Goal: Task Accomplishment & Management: Manage account settings

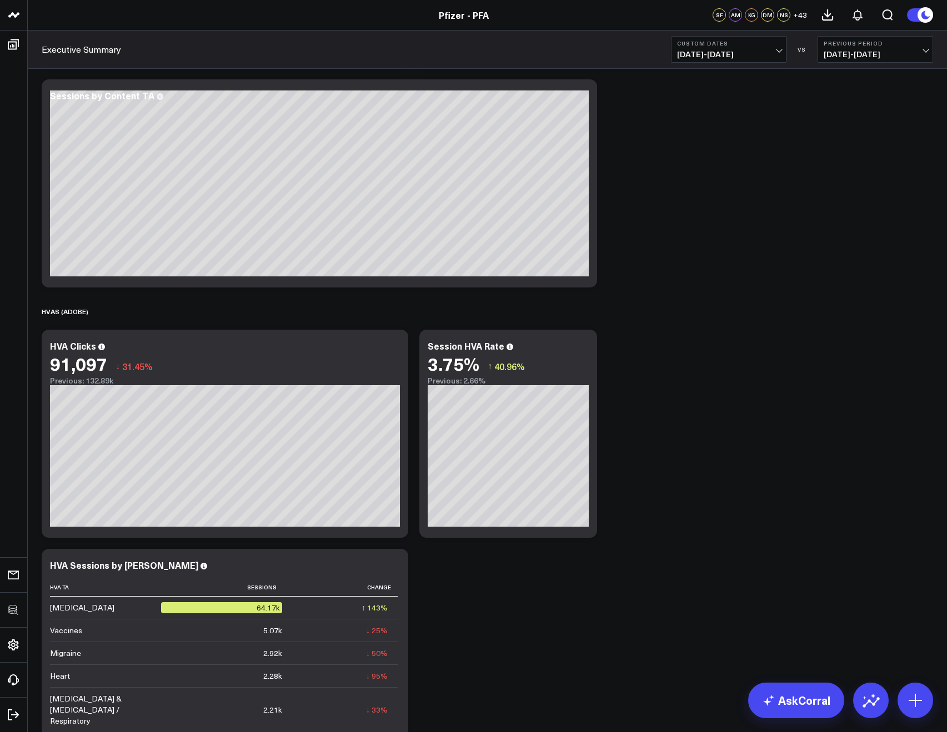
scroll to position [1843, 0]
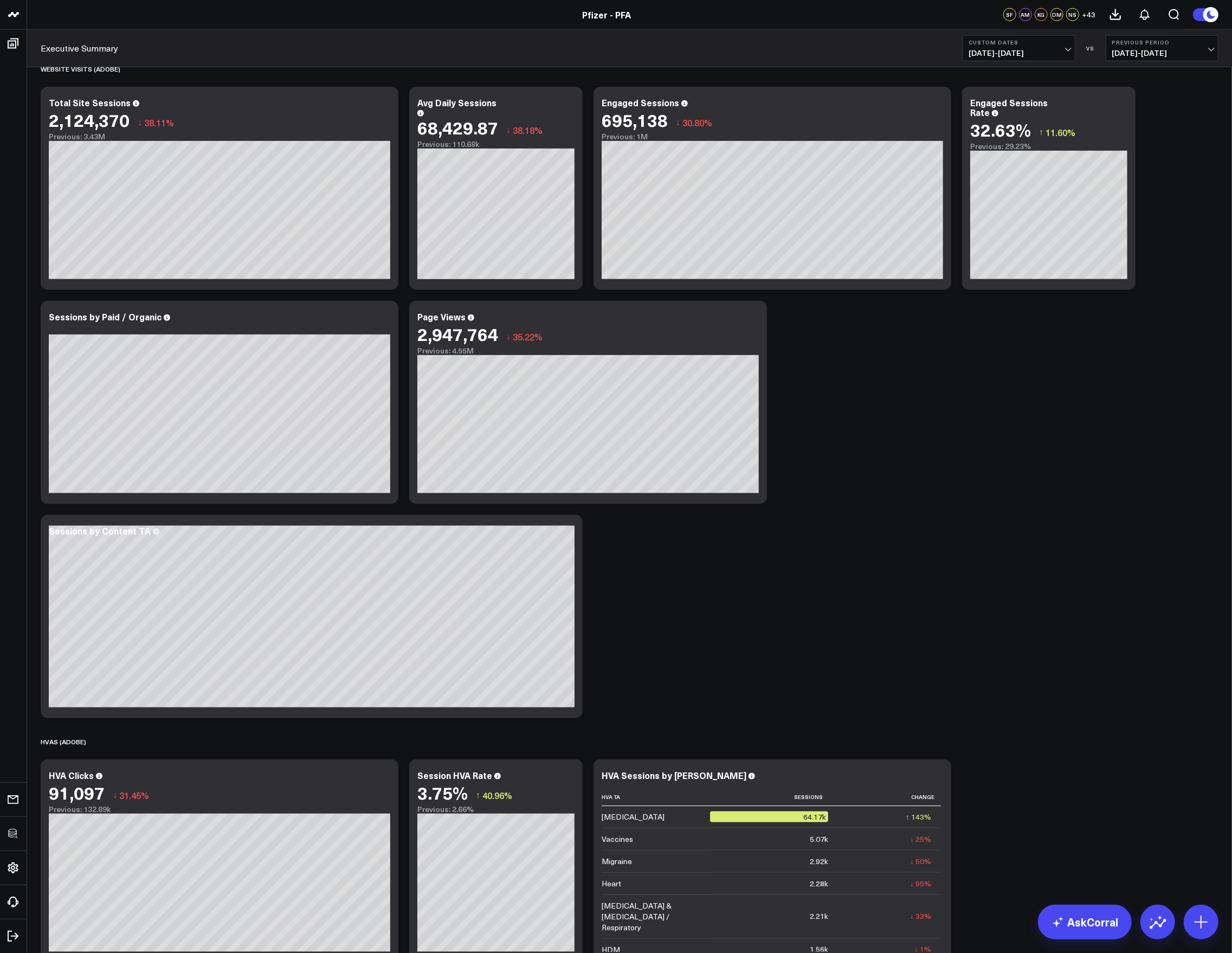
scroll to position [931, 0]
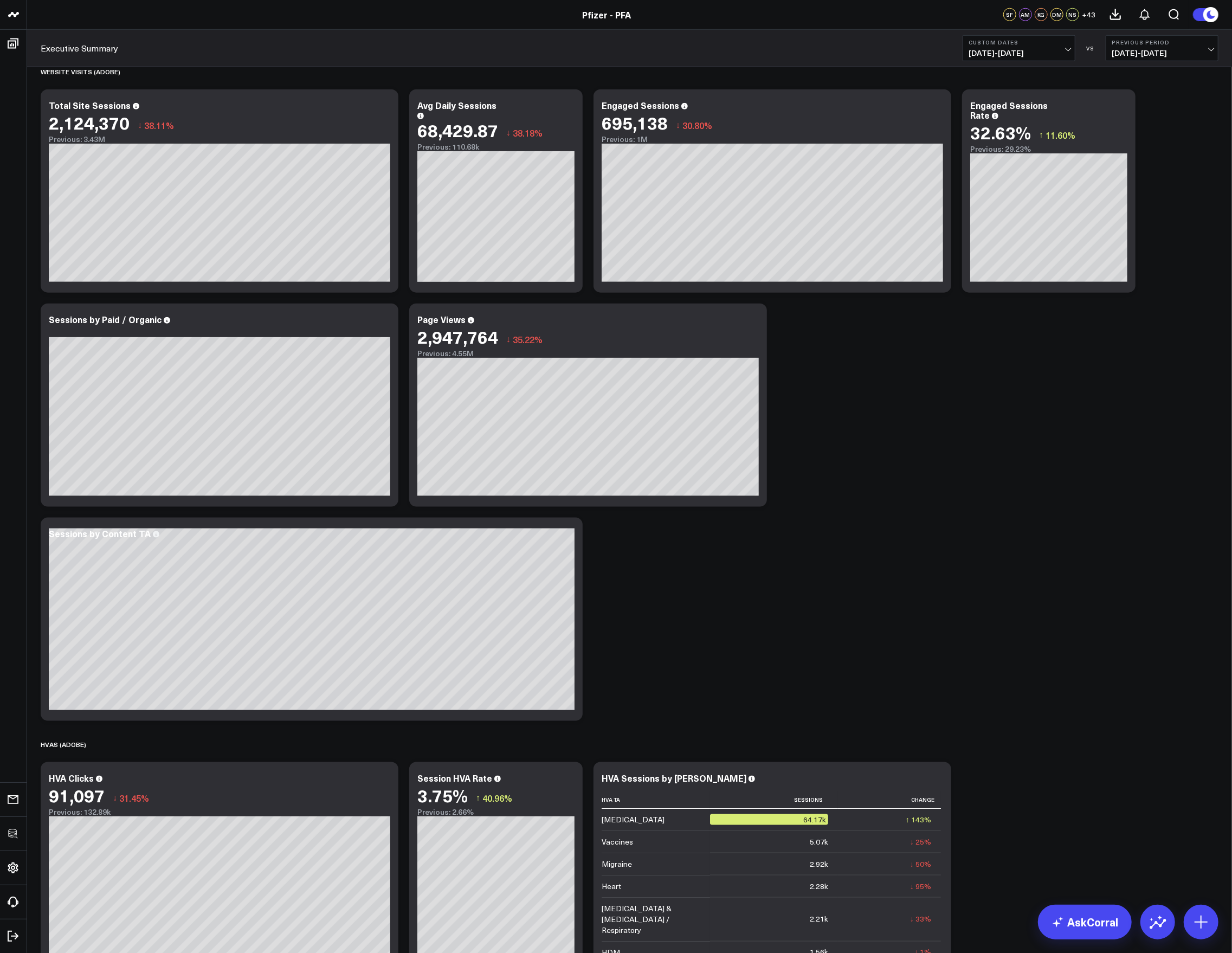
click at [924, 58] on span "03/01/25 - 03/31/25" at bounding box center [1018, 53] width 101 height 9
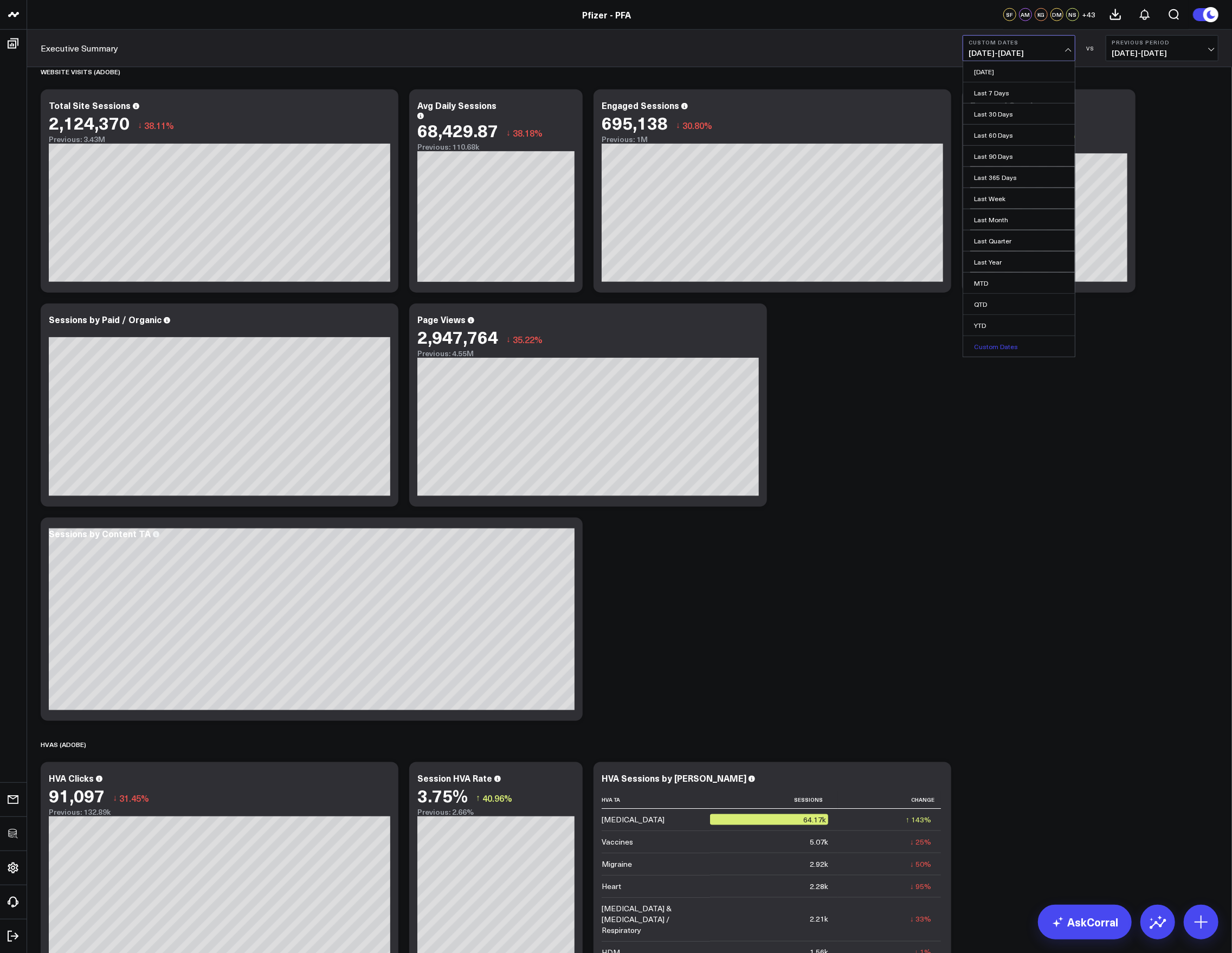
click at [924, 348] on link "Custom Dates" at bounding box center [1019, 346] width 111 height 21
select select "7"
select select "2025"
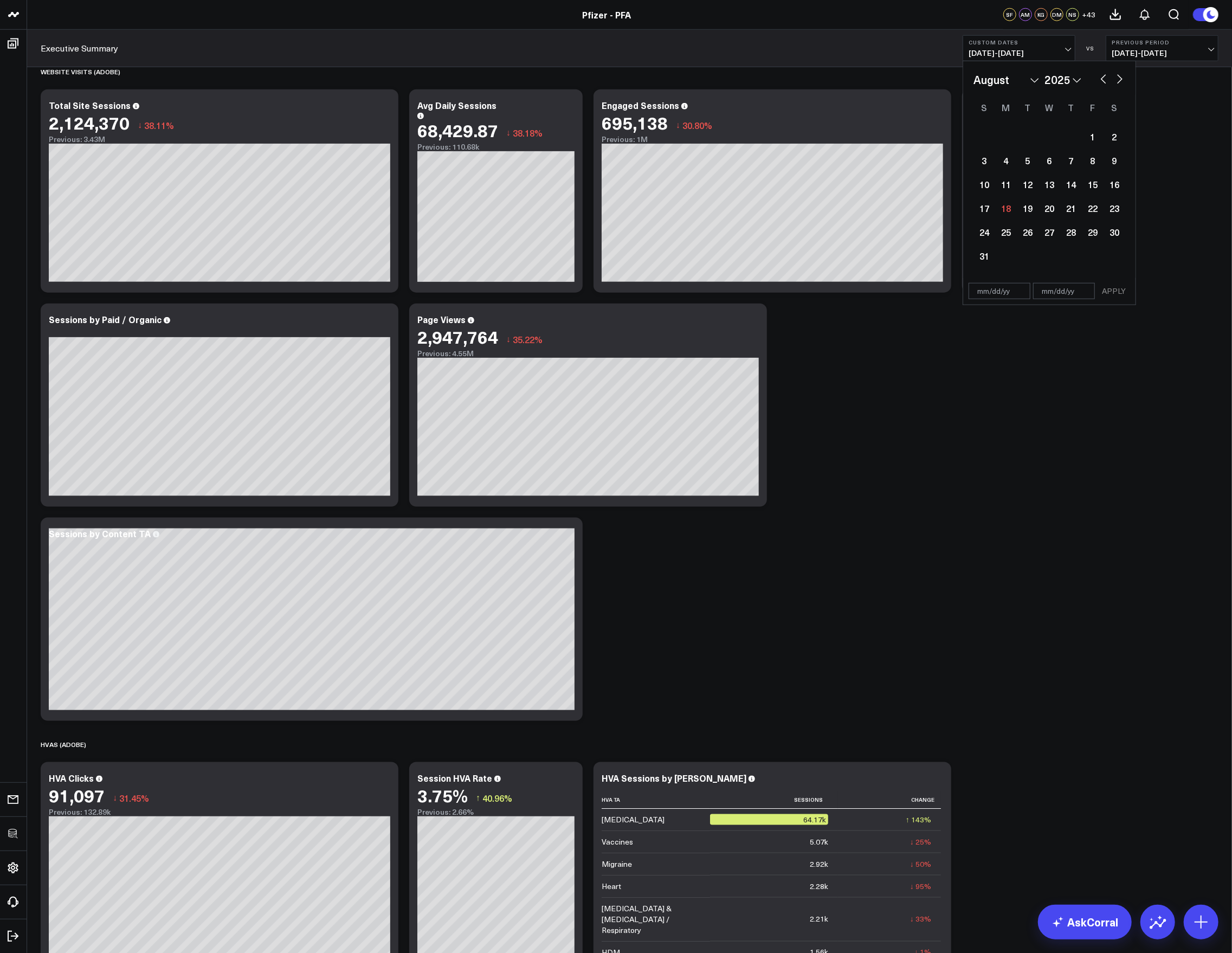
click at [924, 78] on div "January February March April May June July August September October November De…" at bounding box center [1048, 79] width 151 height 17
click at [924, 76] on button "button" at bounding box center [1103, 77] width 11 height 13
select select "6"
select select "2025"
click at [924, 76] on button "button" at bounding box center [1103, 77] width 11 height 13
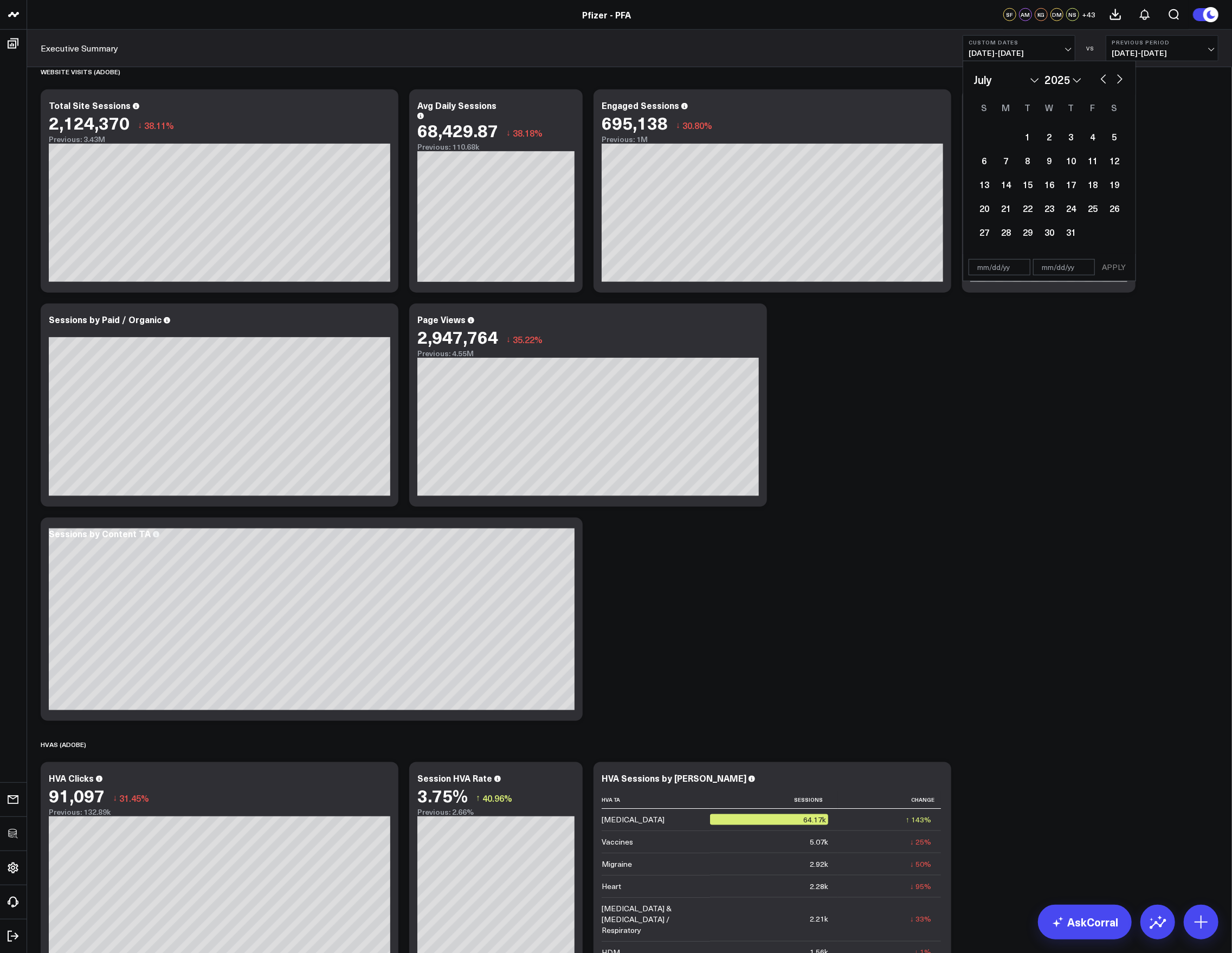
select select "5"
select select "2025"
click at [924, 76] on button "button" at bounding box center [1103, 77] width 11 height 13
select select "4"
select select "2025"
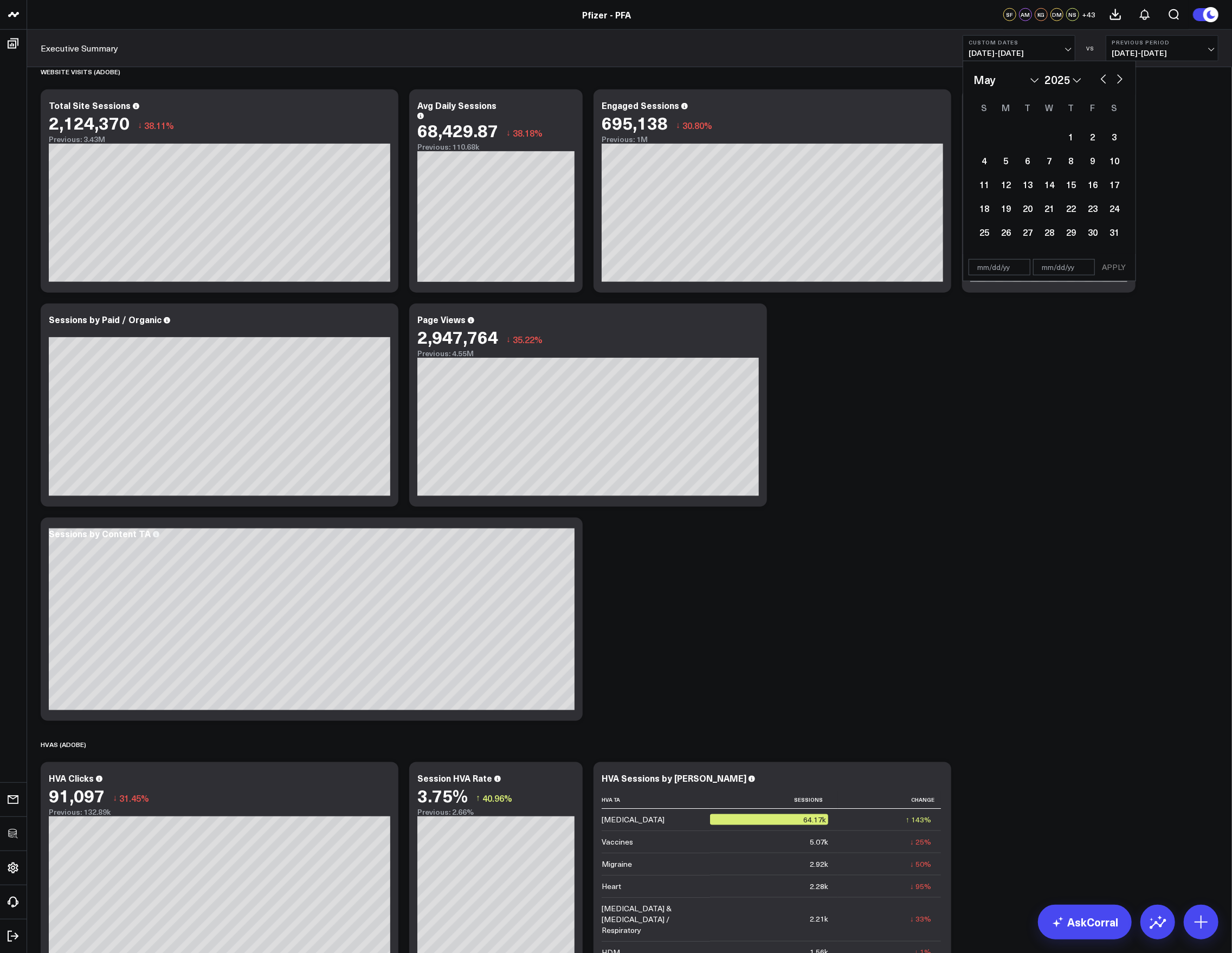
click at [924, 79] on button "button" at bounding box center [1103, 77] width 11 height 13
select select "3"
select select "2025"
click at [924, 137] on div "1" at bounding box center [1028, 137] width 21 height 21
type input "04/01/25"
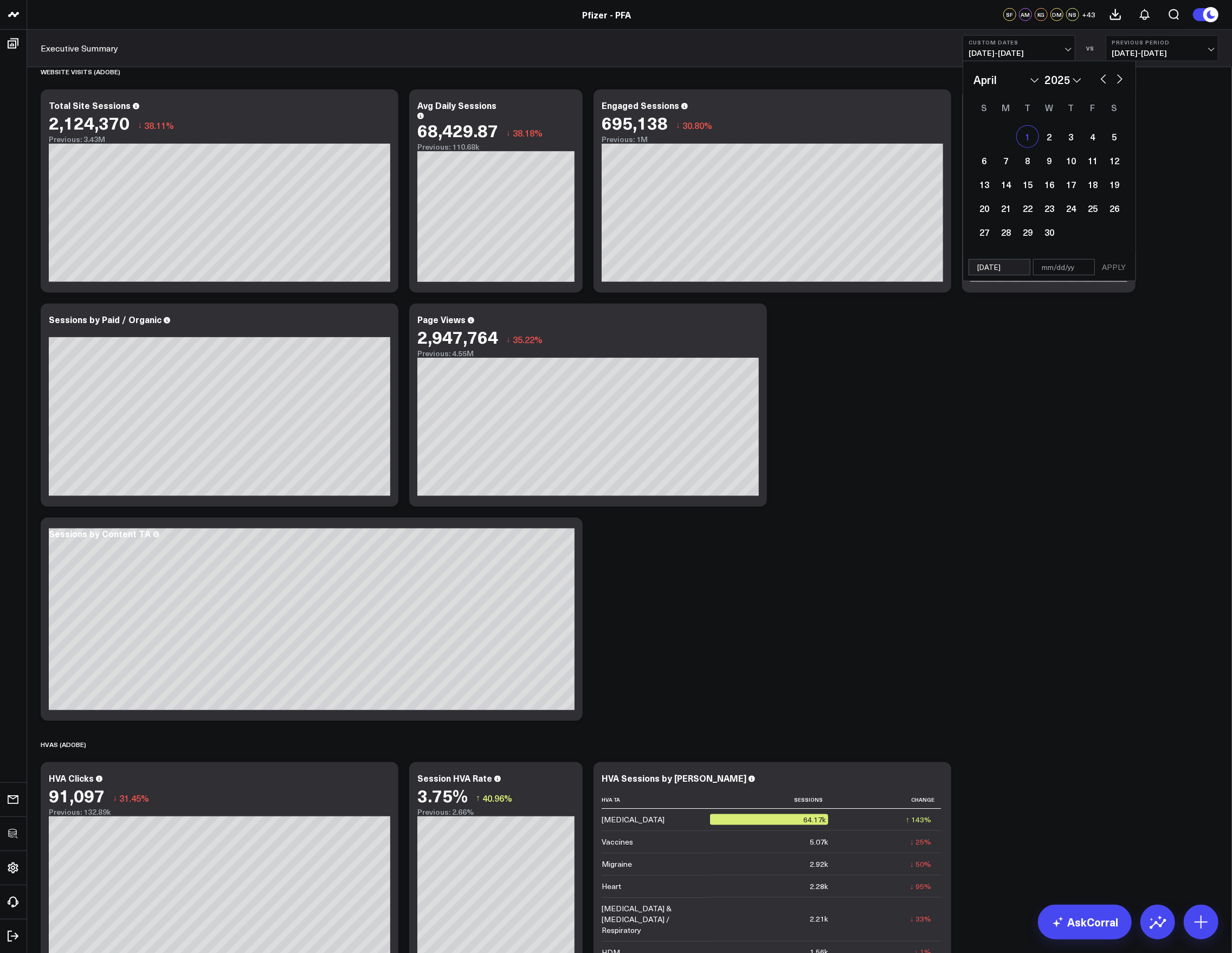
select select "3"
select select "2025"
click at [924, 243] on div "1 2 3 4 5 6 7 8 9 10 11 12 13 14 15 16 17 18 19 20 21 22 23 24 25 26 27 28 29 30" at bounding box center [1048, 185] width 151 height 119
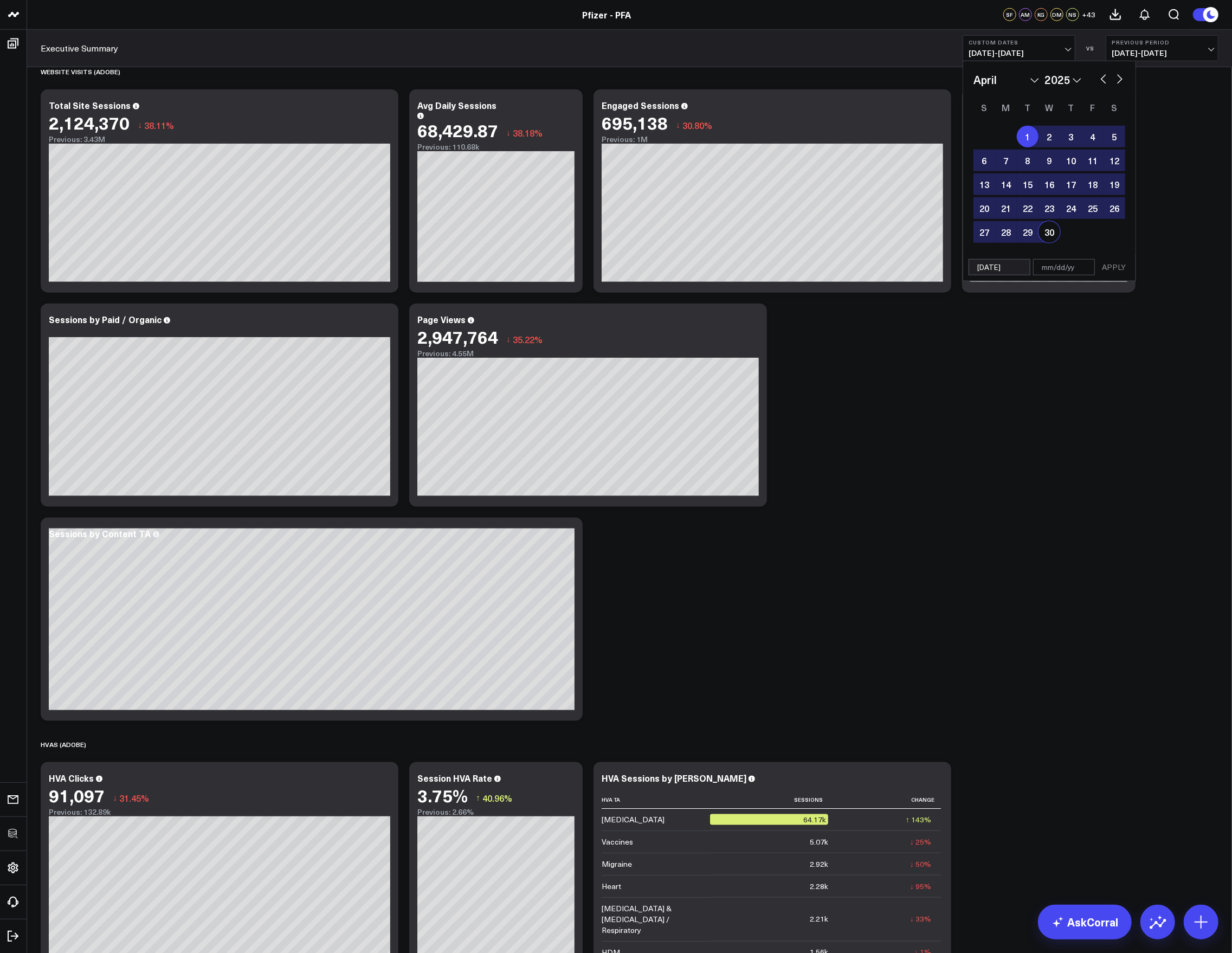
click at [924, 234] on div "30" at bounding box center [1049, 232] width 21 height 21
type input "04/30/25"
select select "3"
select select "2025"
click at [924, 270] on button "APPLY" at bounding box center [1113, 267] width 32 height 17
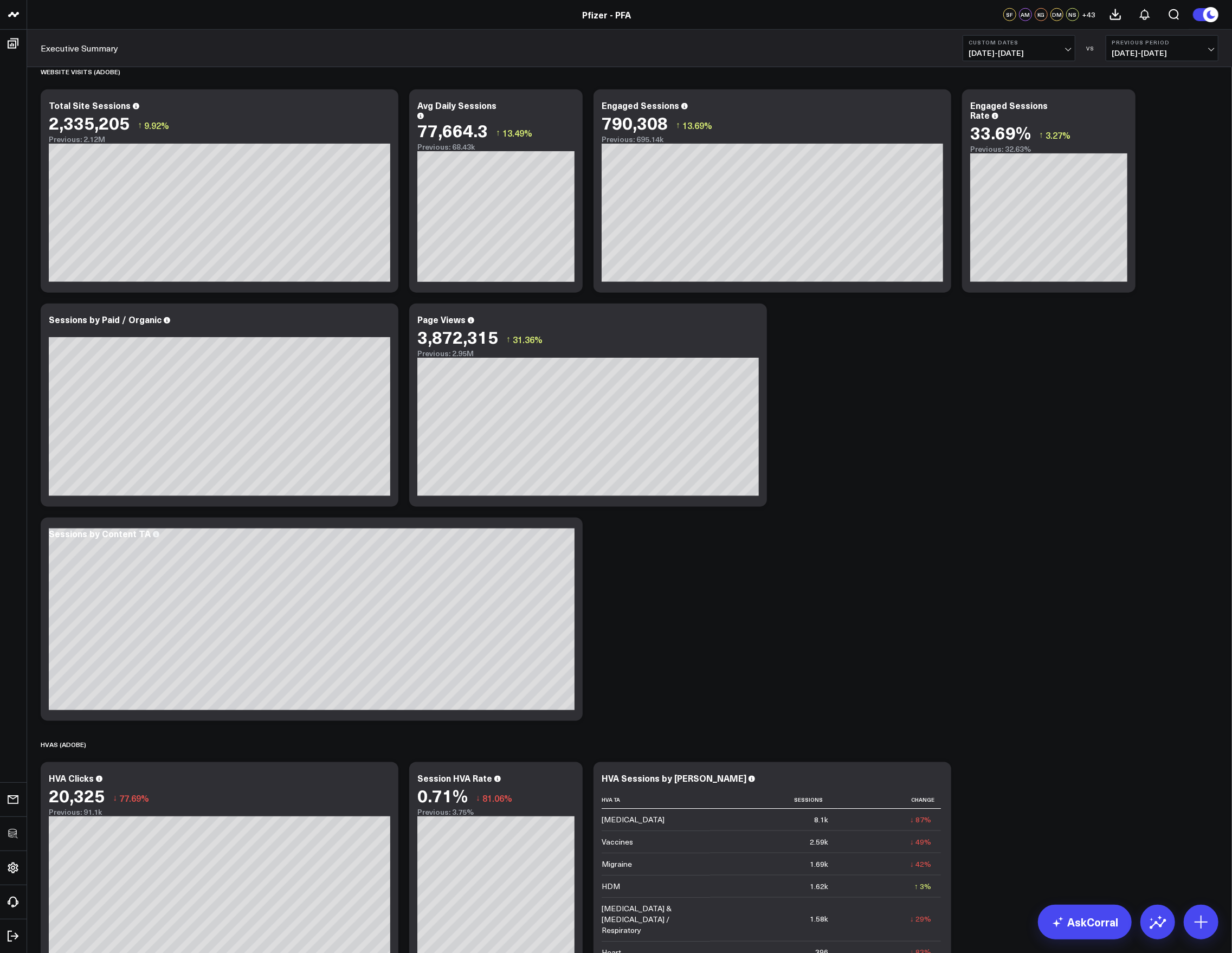
click at [924, 49] on span "04/01/25 - 04/30/25" at bounding box center [1018, 53] width 101 height 9
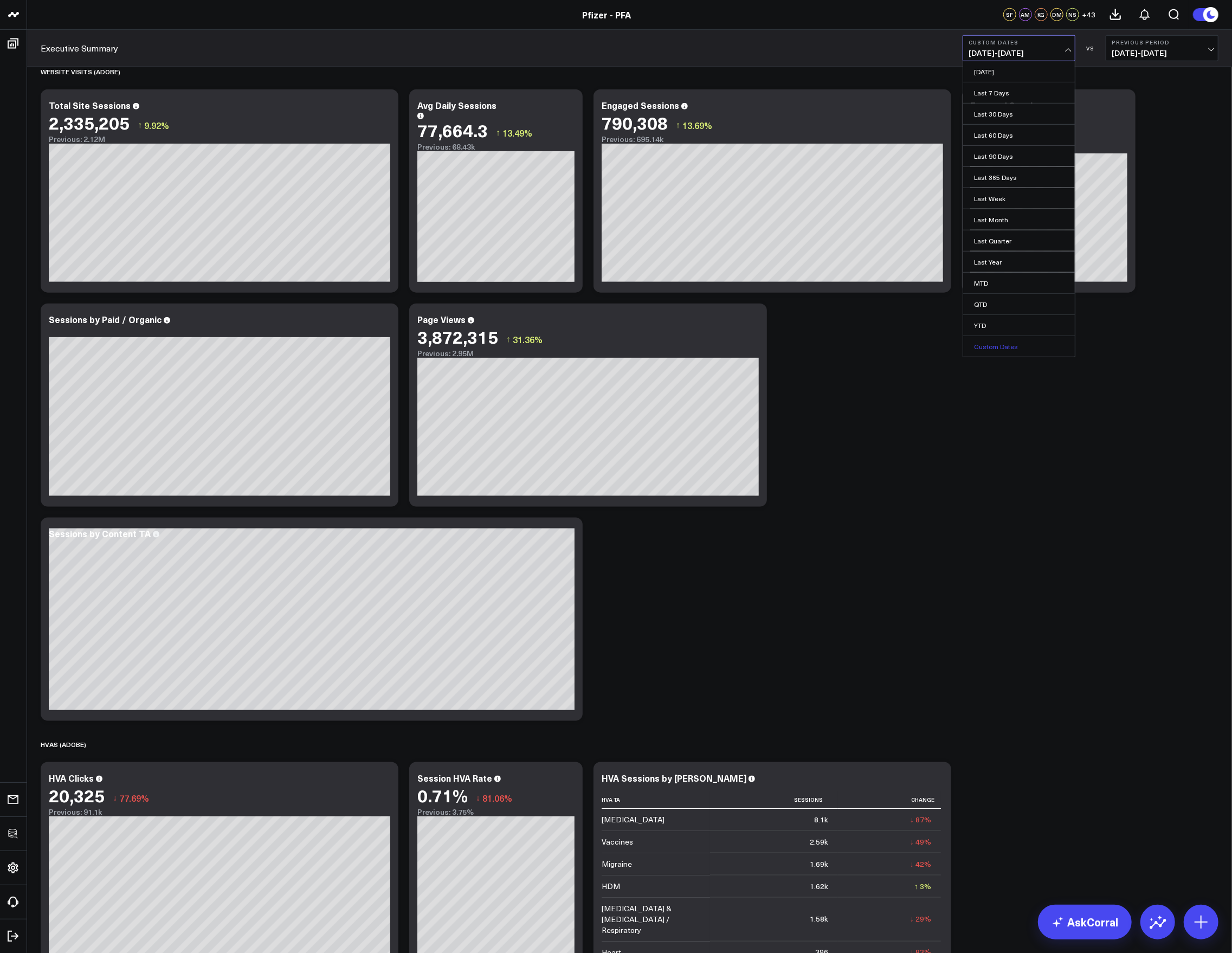
click at [924, 351] on link "Custom Dates" at bounding box center [1019, 346] width 111 height 21
select select "7"
select select "2025"
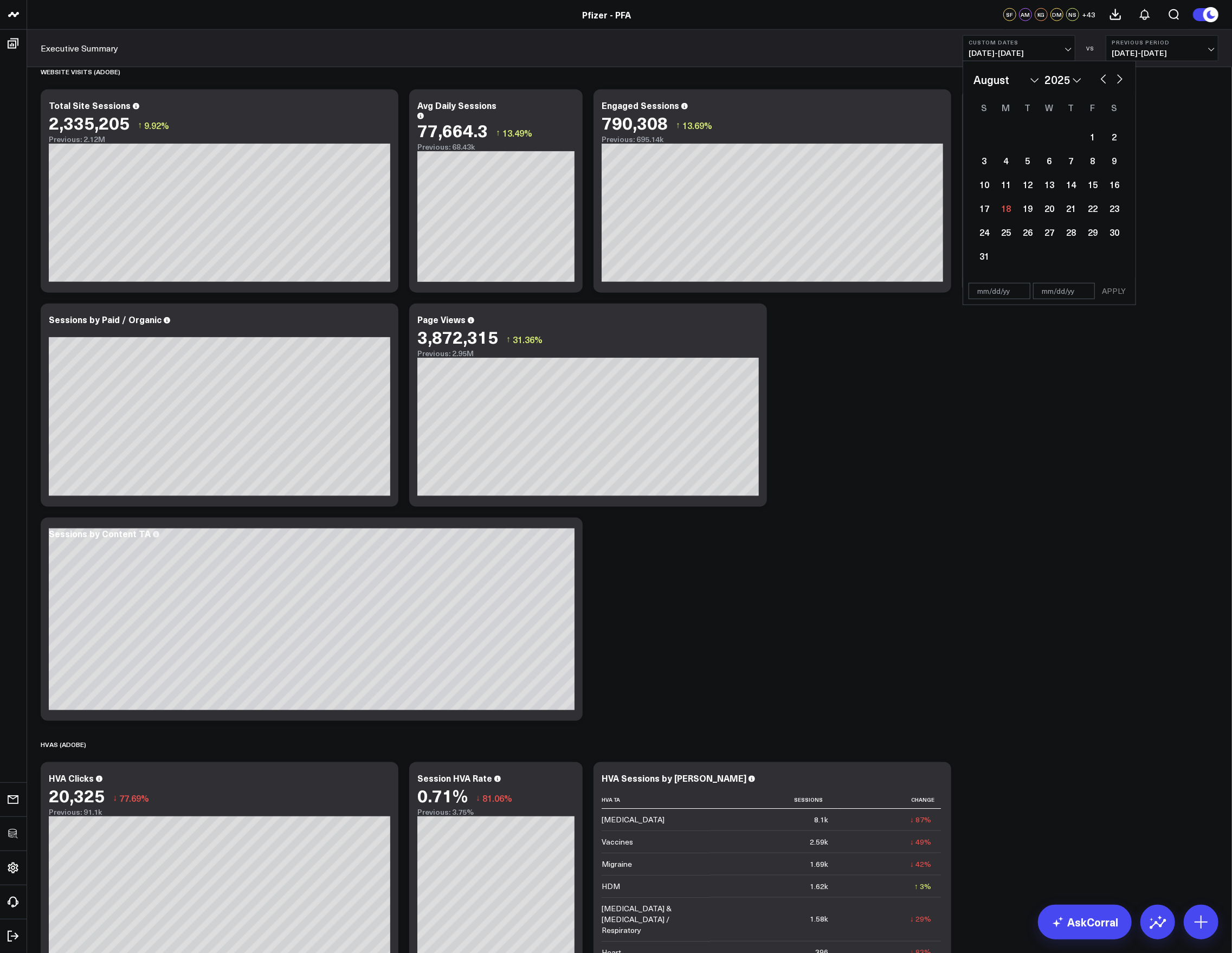
click at [924, 82] on div "January February March April May June July August September October November De…" at bounding box center [1048, 79] width 151 height 17
click at [924, 82] on button "button" at bounding box center [1103, 77] width 11 height 13
select select "6"
select select "2025"
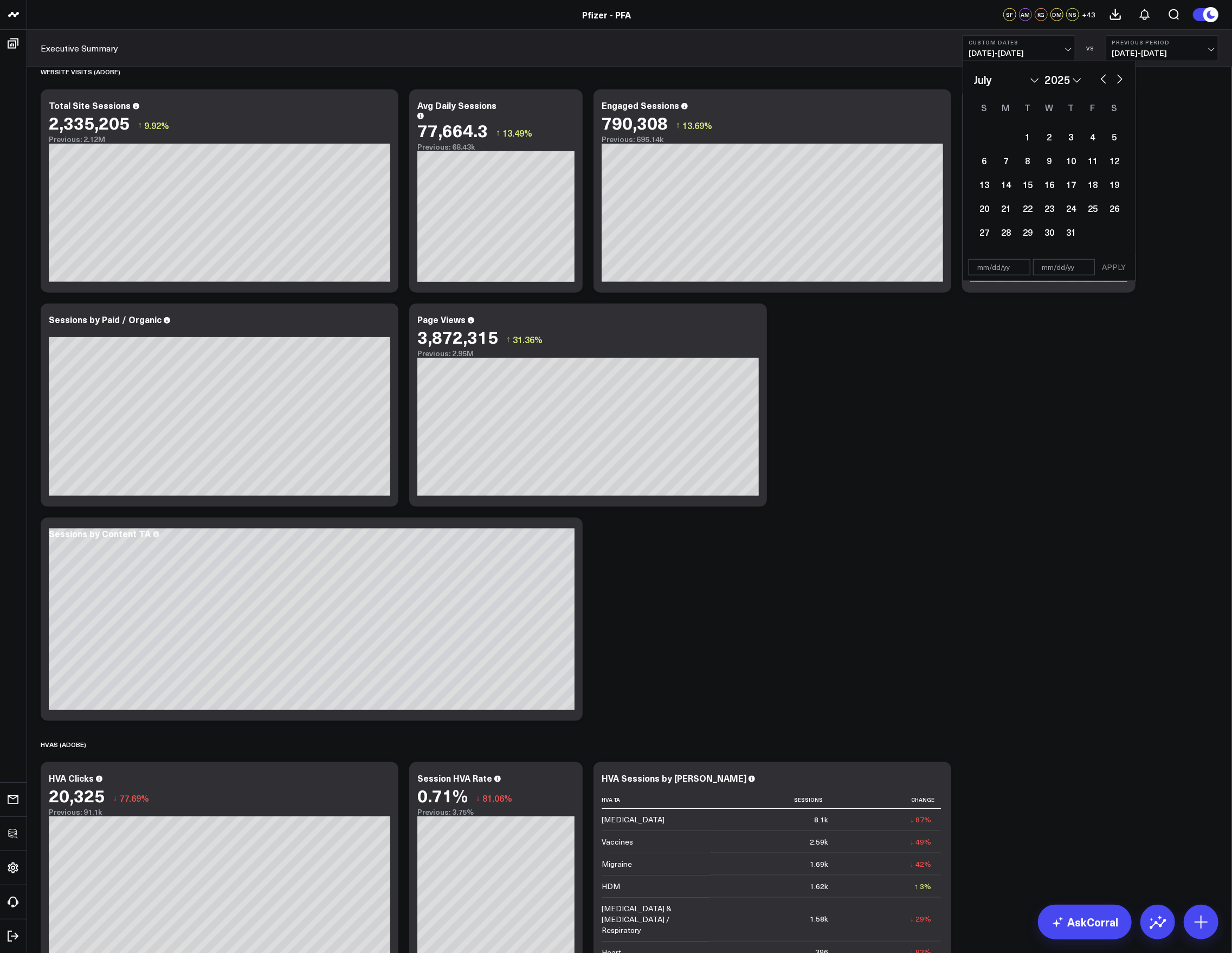
click at [924, 82] on button "button" at bounding box center [1103, 77] width 11 height 13
select select "5"
select select "2025"
click at [924, 82] on button "button" at bounding box center [1103, 77] width 11 height 13
select select "4"
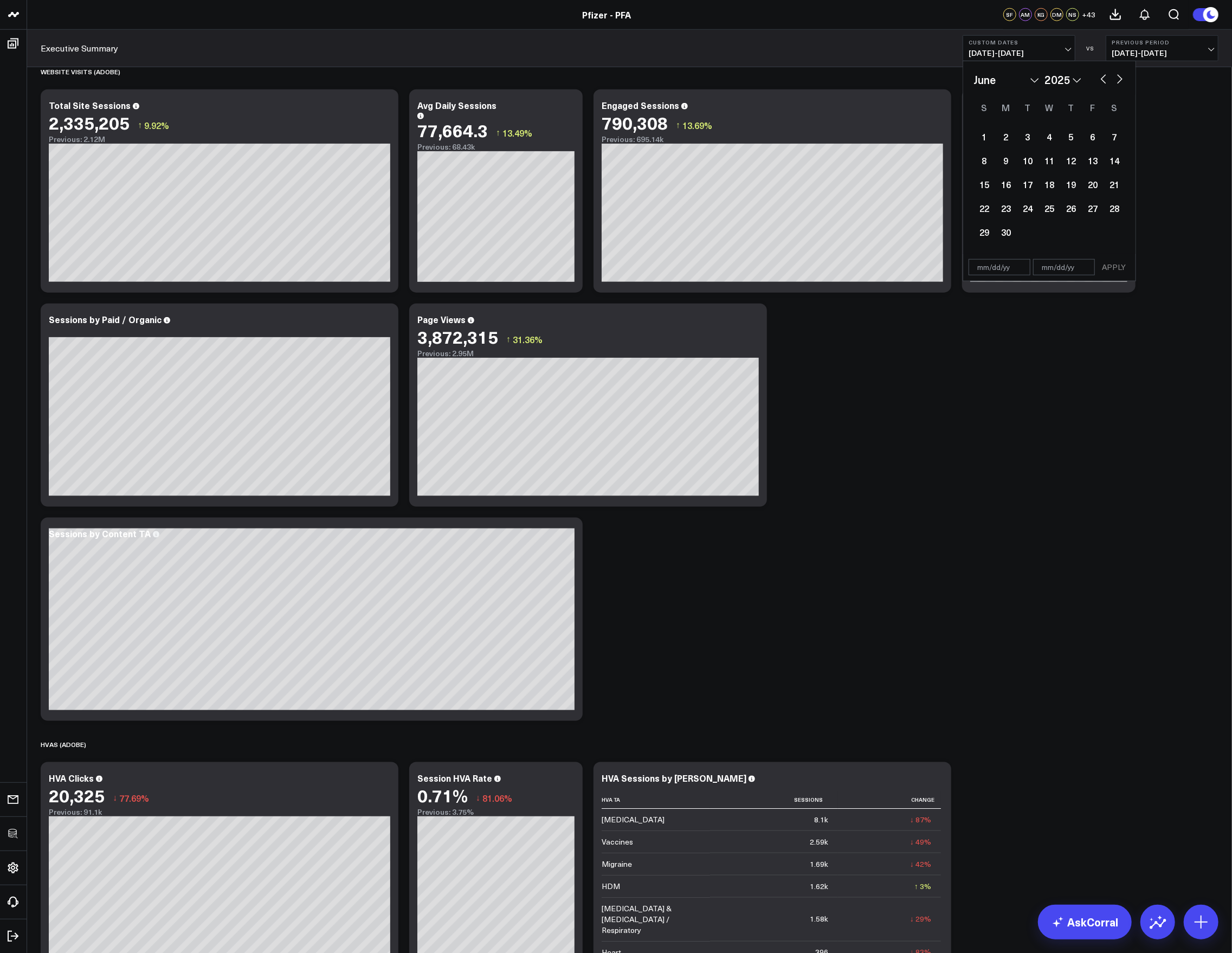
select select "2025"
click at [924, 140] on div "1" at bounding box center [1071, 137] width 21 height 21
type input "05/01/25"
select select "4"
select select "2025"
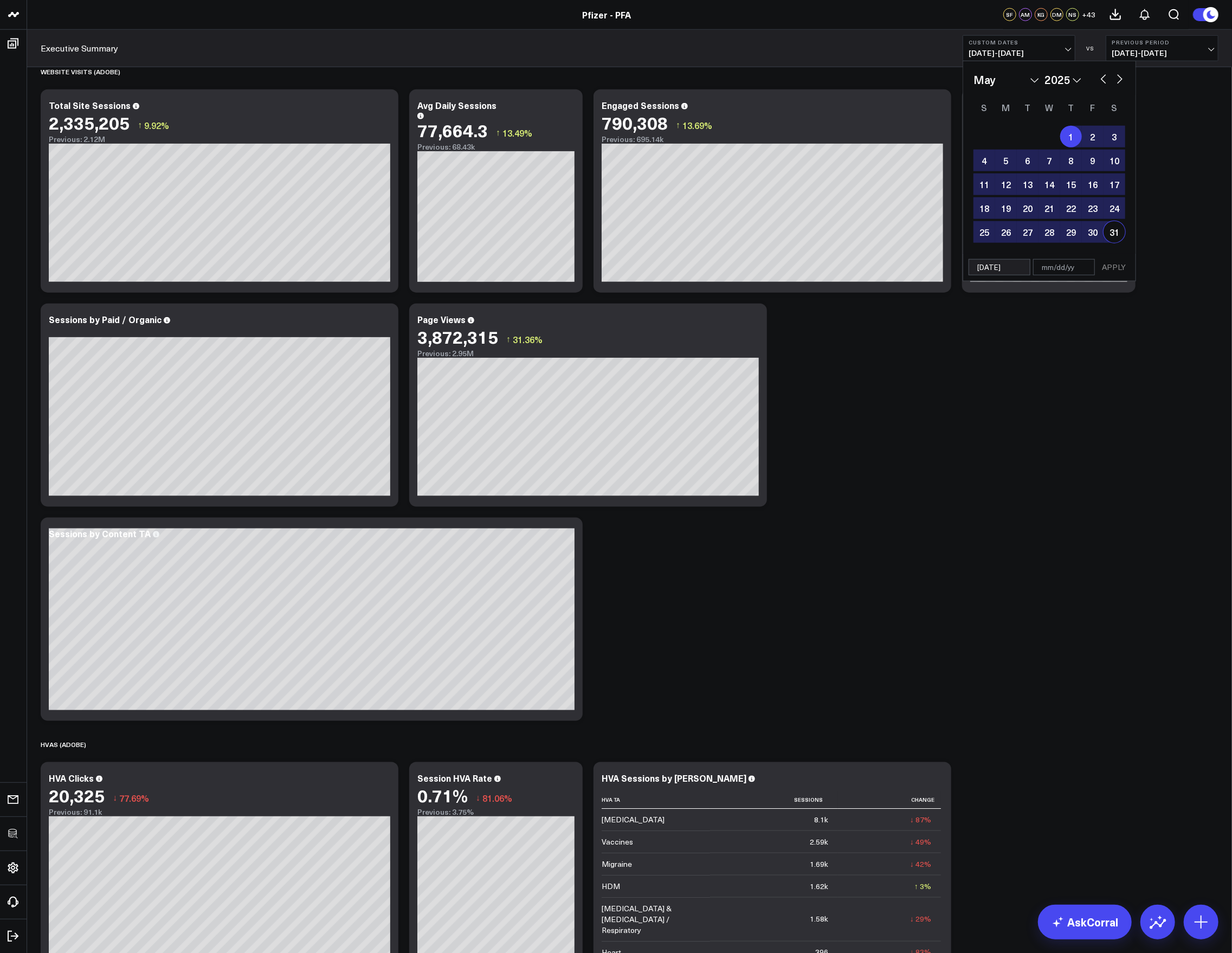
click at [924, 238] on div "31" at bounding box center [1115, 232] width 21 height 21
type input "05/31/25"
select select "4"
select select "2025"
click at [924, 276] on div "05/01/25 05/31/25 APPLY" at bounding box center [1049, 268] width 174 height 27
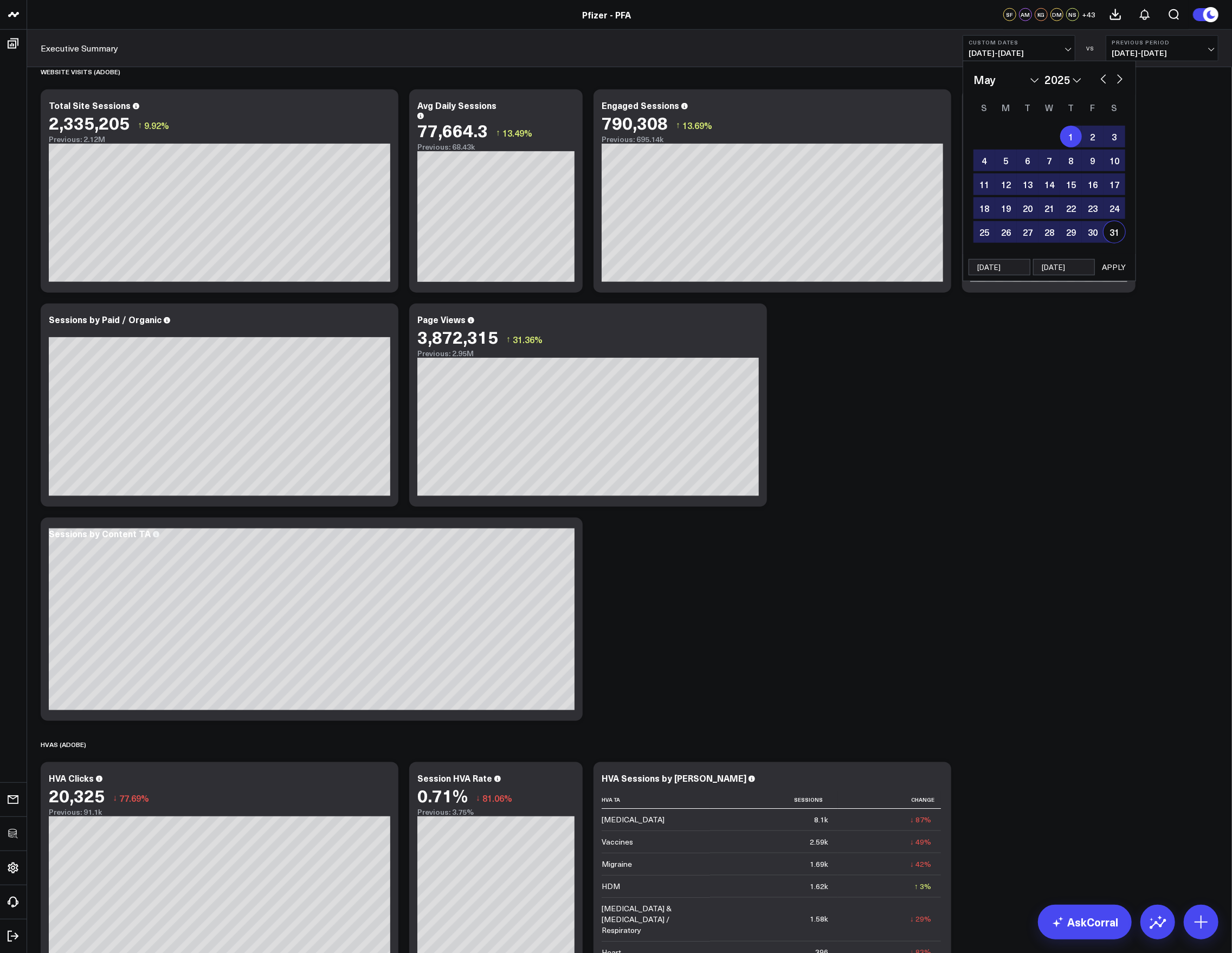
select select "4"
select select "2025"
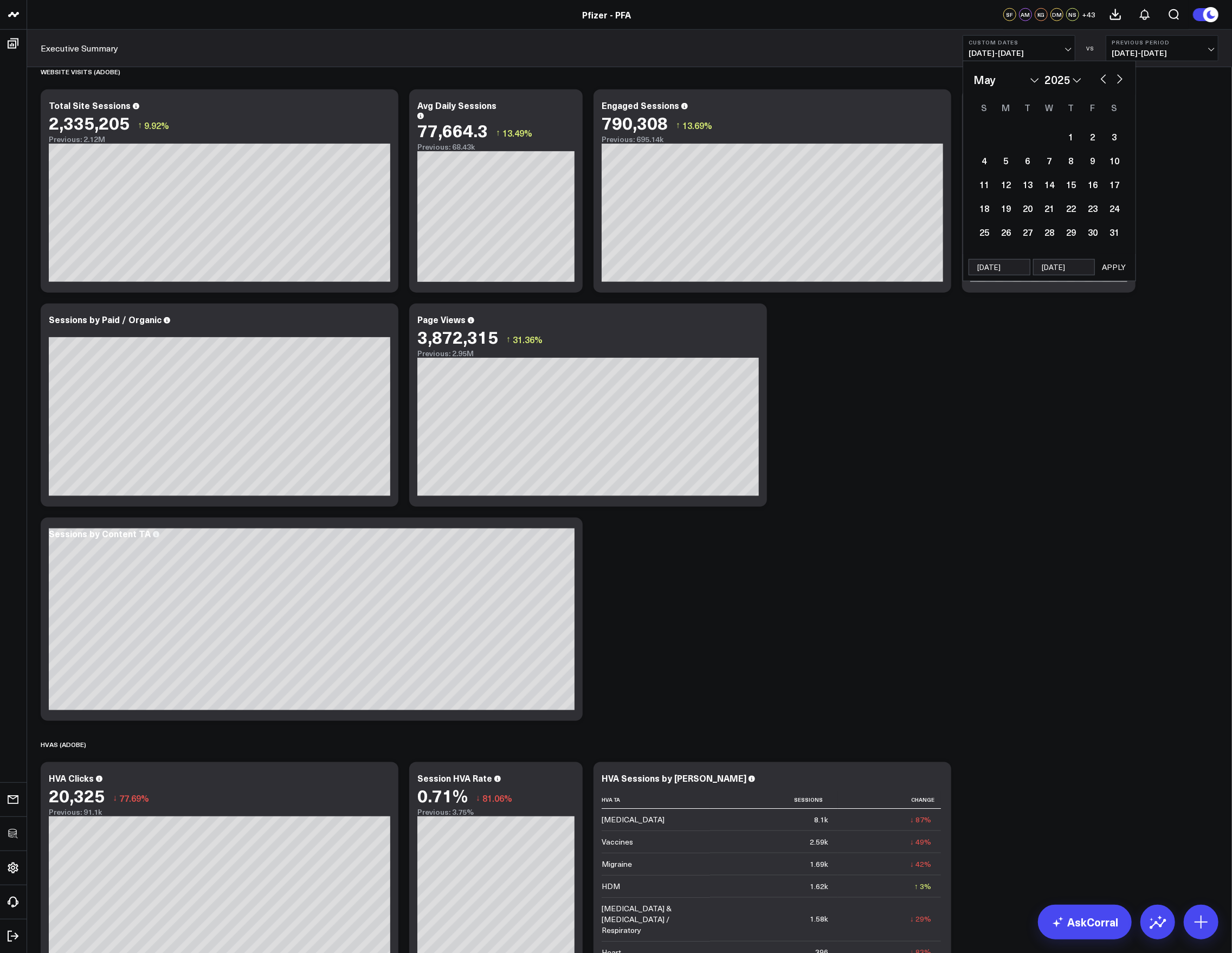
click at [924, 268] on button "APPLY" at bounding box center [1113, 267] width 32 height 17
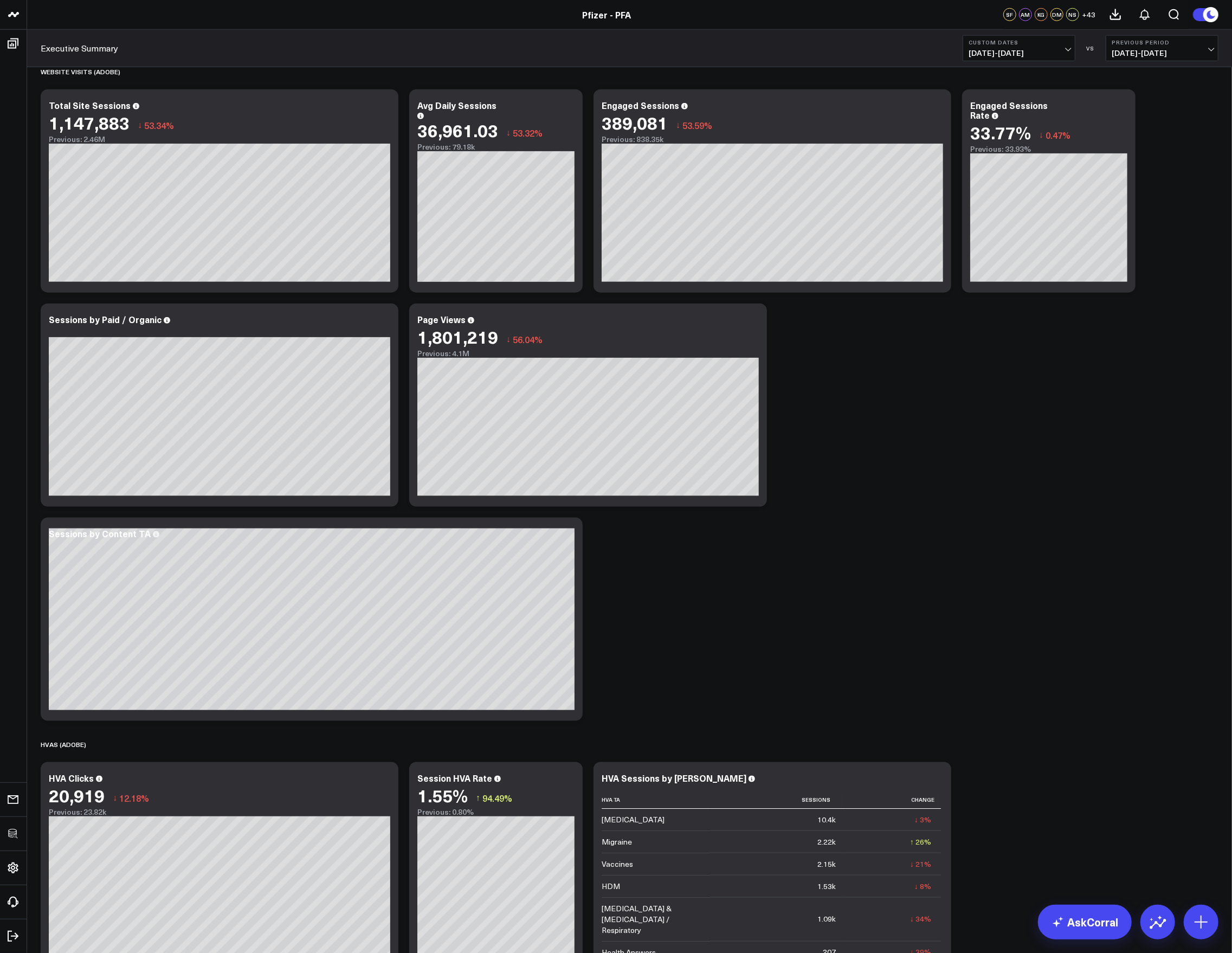
click at [924, 50] on span "05/01/25 - 05/31/25" at bounding box center [1018, 53] width 101 height 9
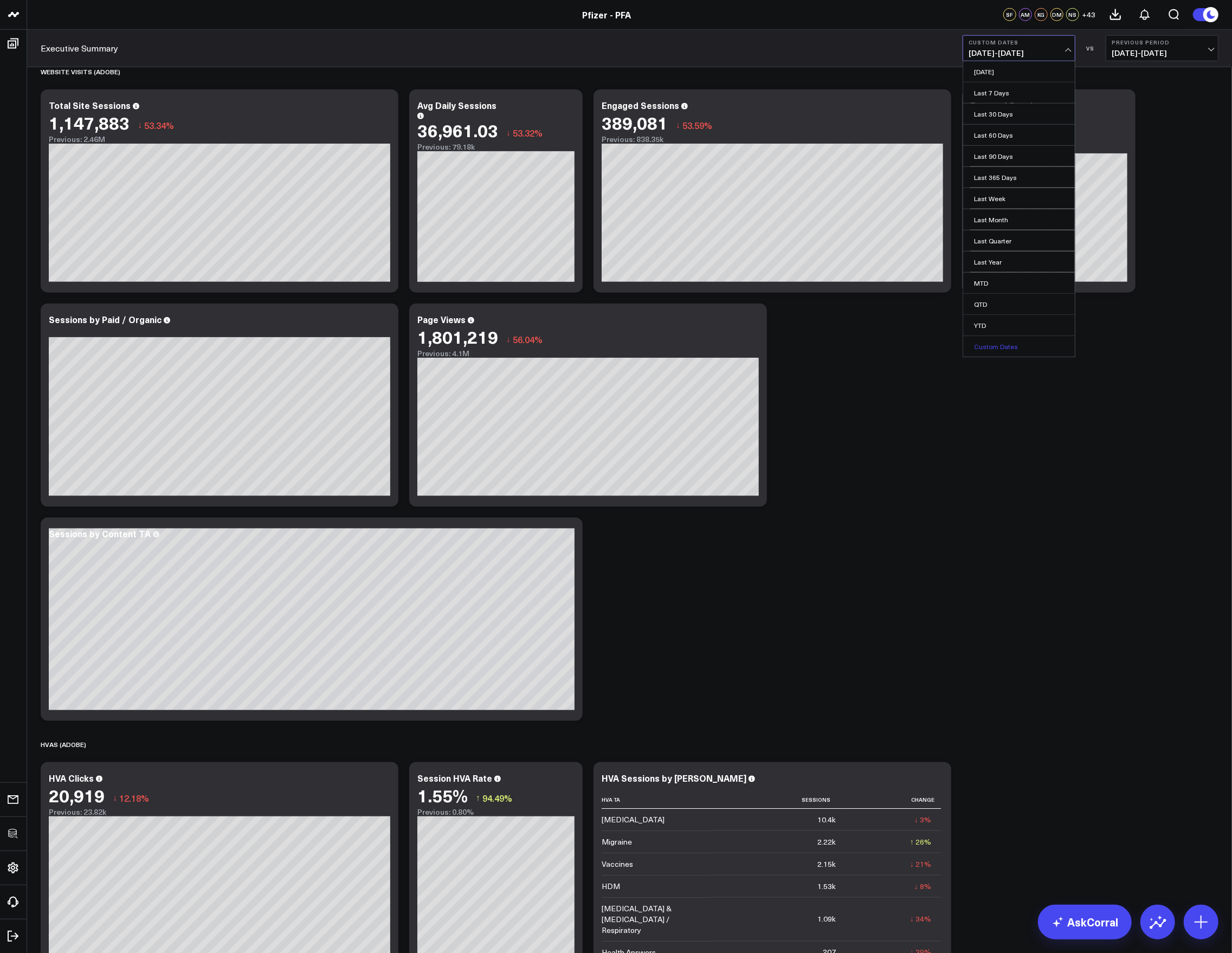
click at [924, 342] on link "Custom Dates" at bounding box center [1019, 346] width 111 height 21
select select "7"
select select "2025"
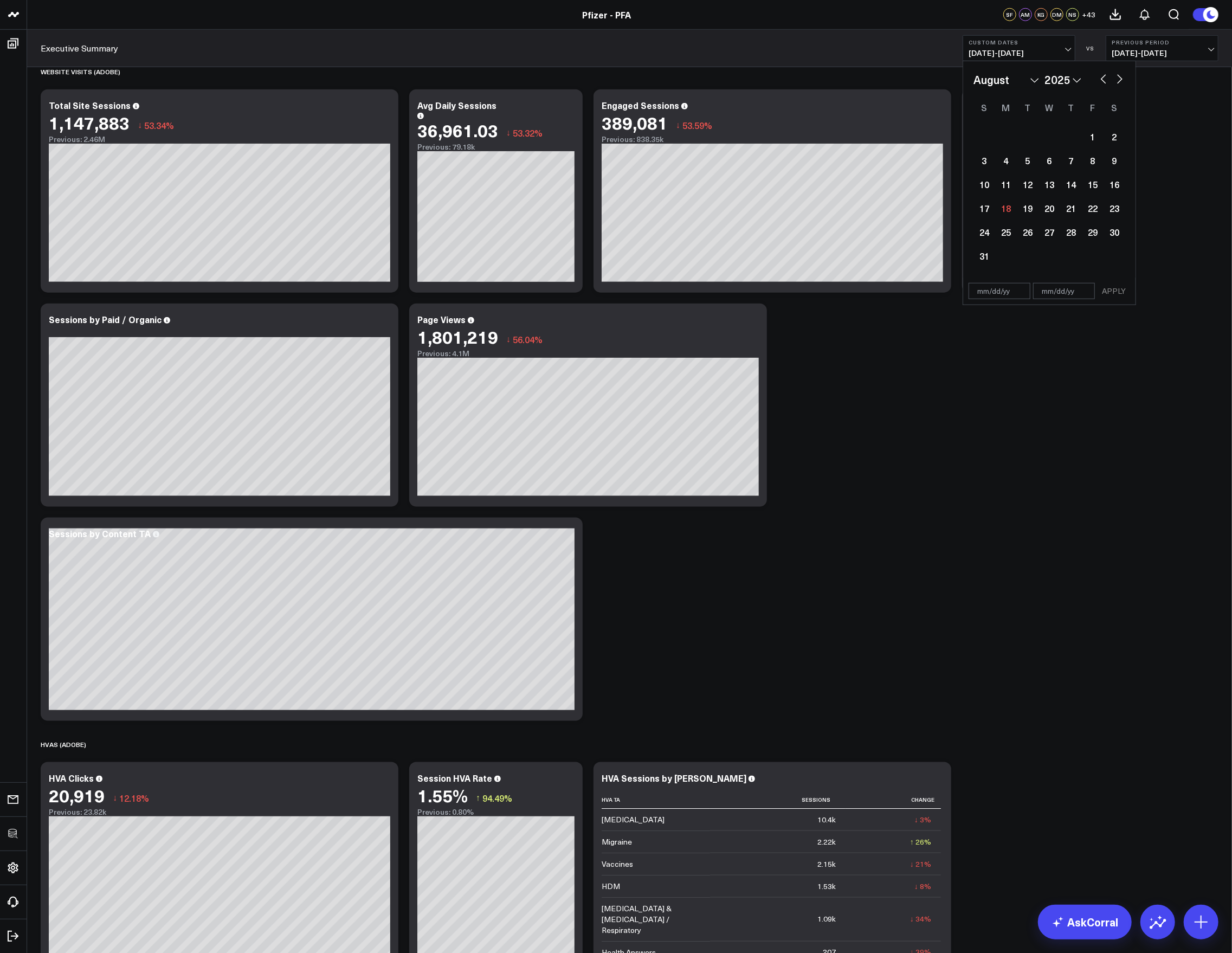
click at [924, 74] on button "button" at bounding box center [1103, 77] width 11 height 13
select select "6"
select select "2025"
click at [924, 75] on button "button" at bounding box center [1103, 77] width 11 height 13
select select "5"
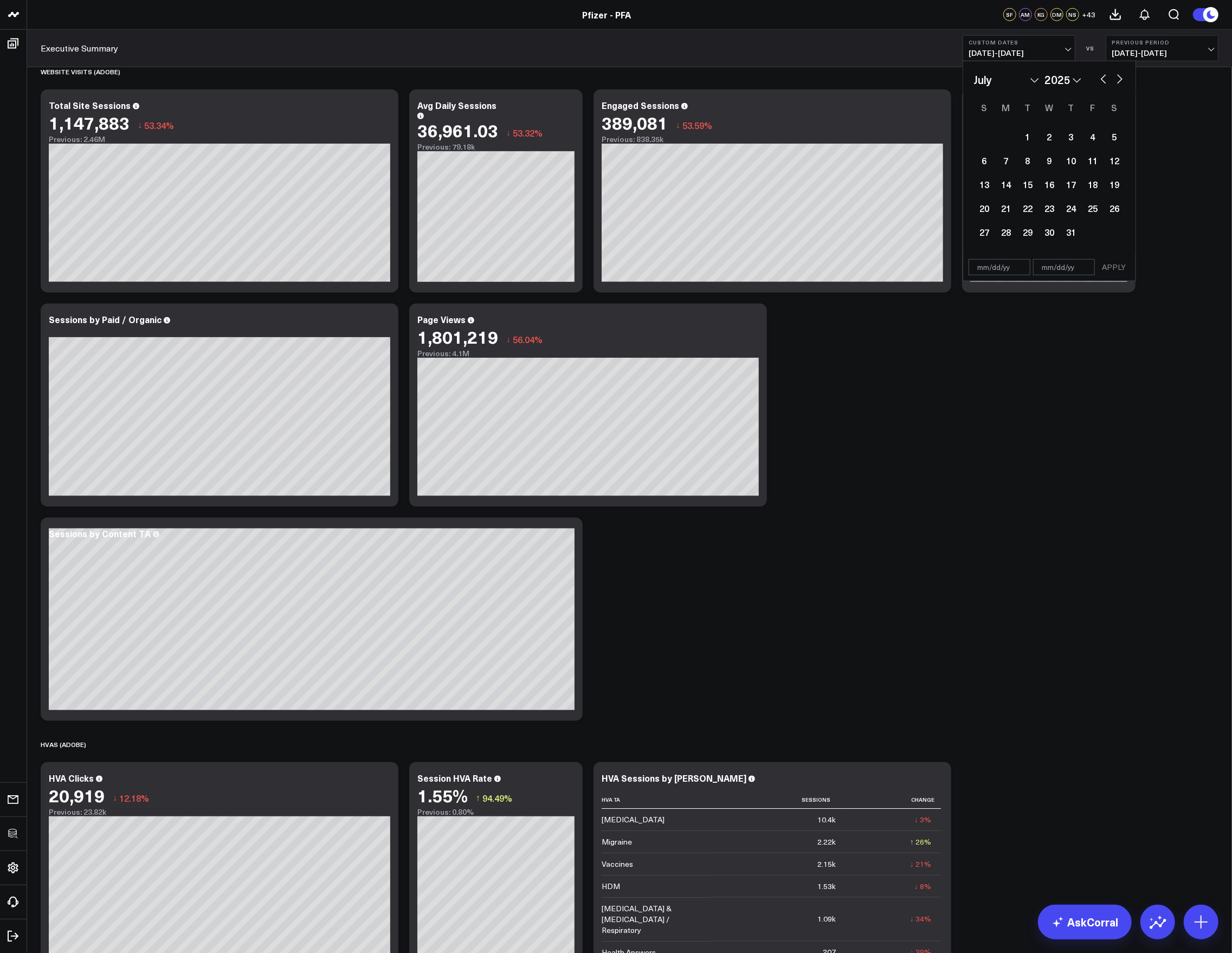
select select "2025"
click at [924, 130] on div "1" at bounding box center [984, 137] width 21 height 21
type input "06/01/25"
select select "5"
select select "2025"
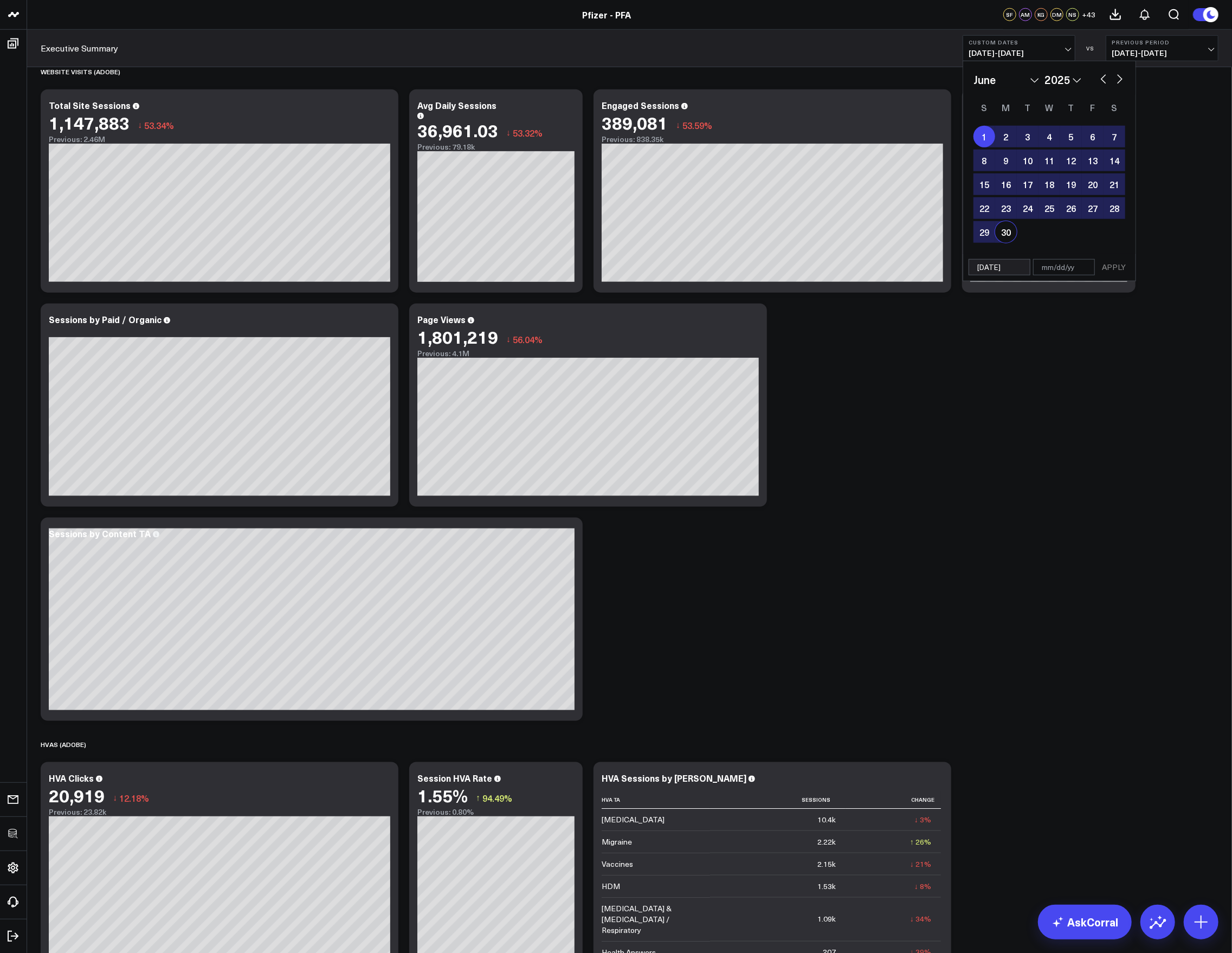
click at [924, 228] on div "30" at bounding box center [1006, 232] width 21 height 21
type input "06/30/25"
select select "5"
select select "2025"
click at [924, 272] on button "APPLY" at bounding box center [1113, 267] width 32 height 17
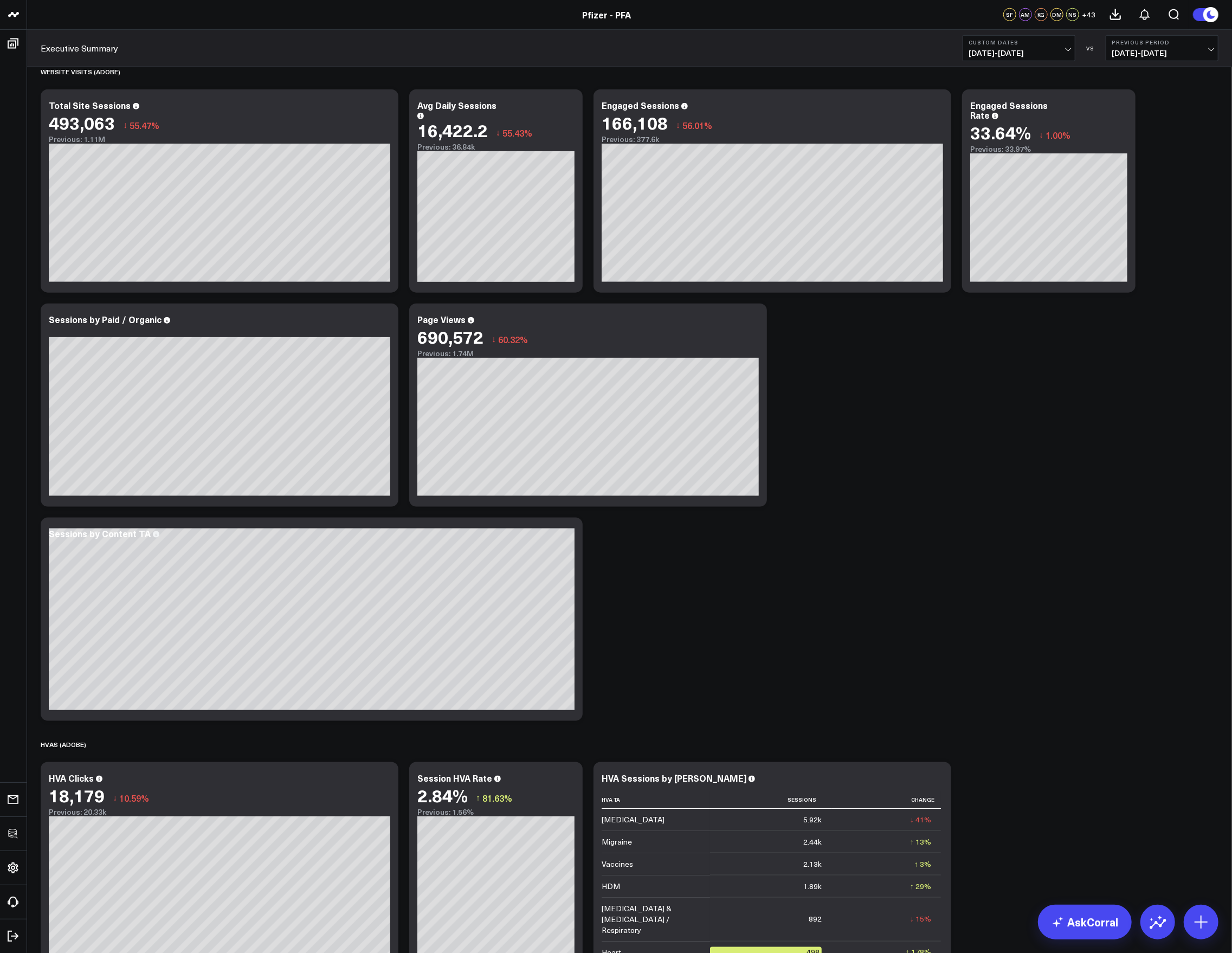
click at [924, 49] on span "06/01/25 - 06/30/25" at bounding box center [1018, 53] width 101 height 9
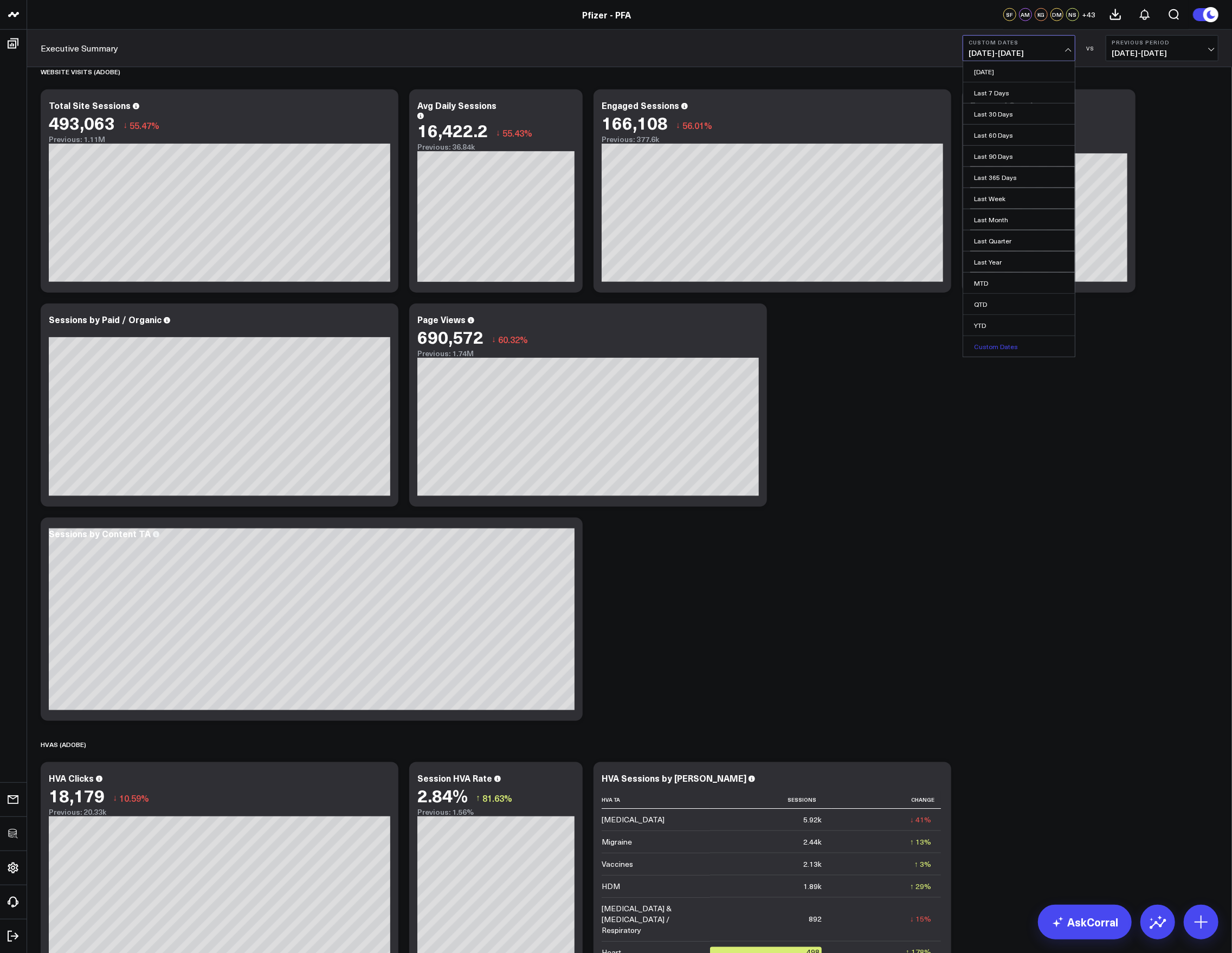
click at [924, 353] on link "Custom Dates" at bounding box center [1019, 346] width 111 height 21
select select "7"
select select "2025"
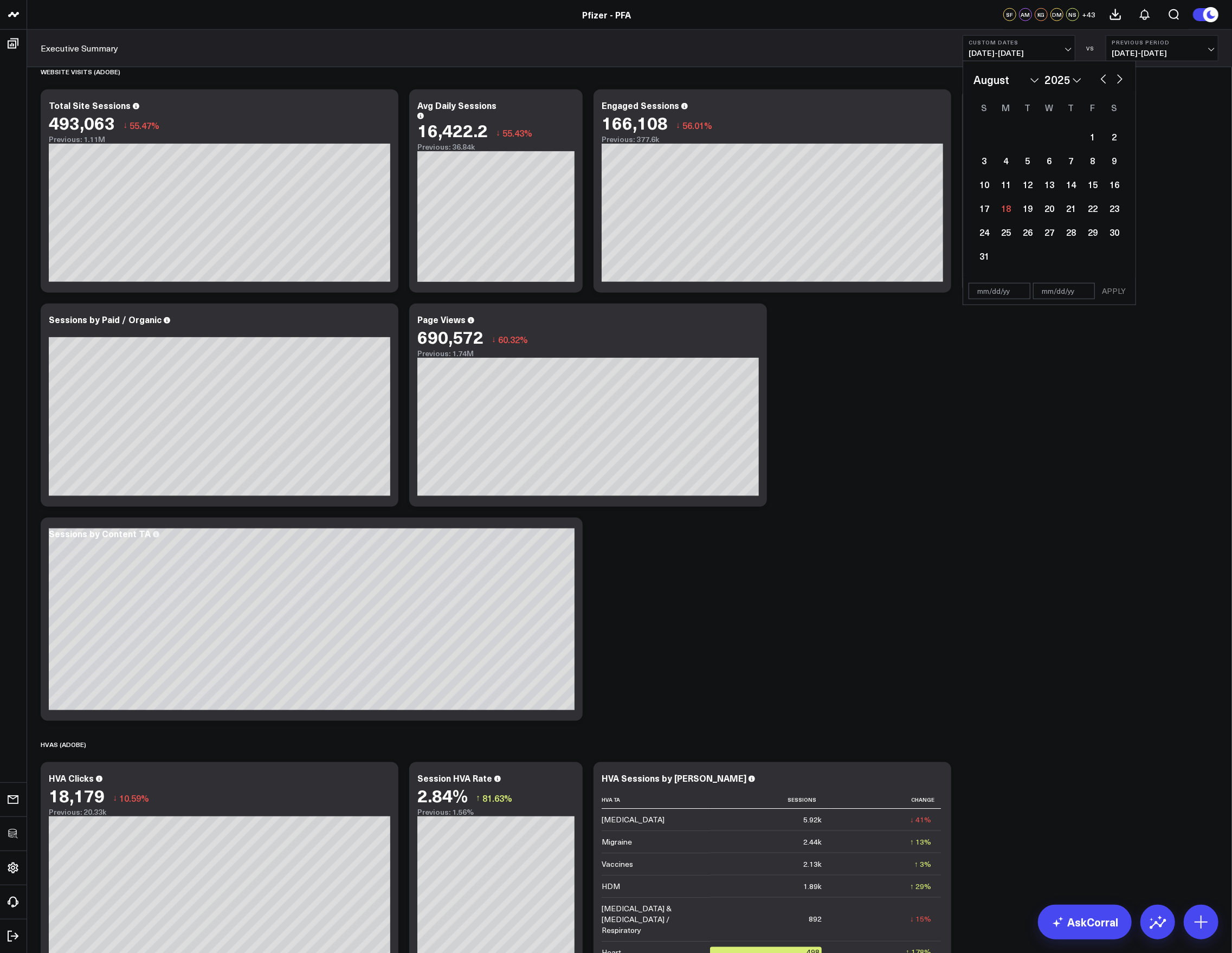
click at [924, 82] on button "button" at bounding box center [1103, 77] width 11 height 13
select select "6"
select select "2025"
click at [924, 82] on button "button" at bounding box center [1103, 77] width 11 height 13
select select "5"
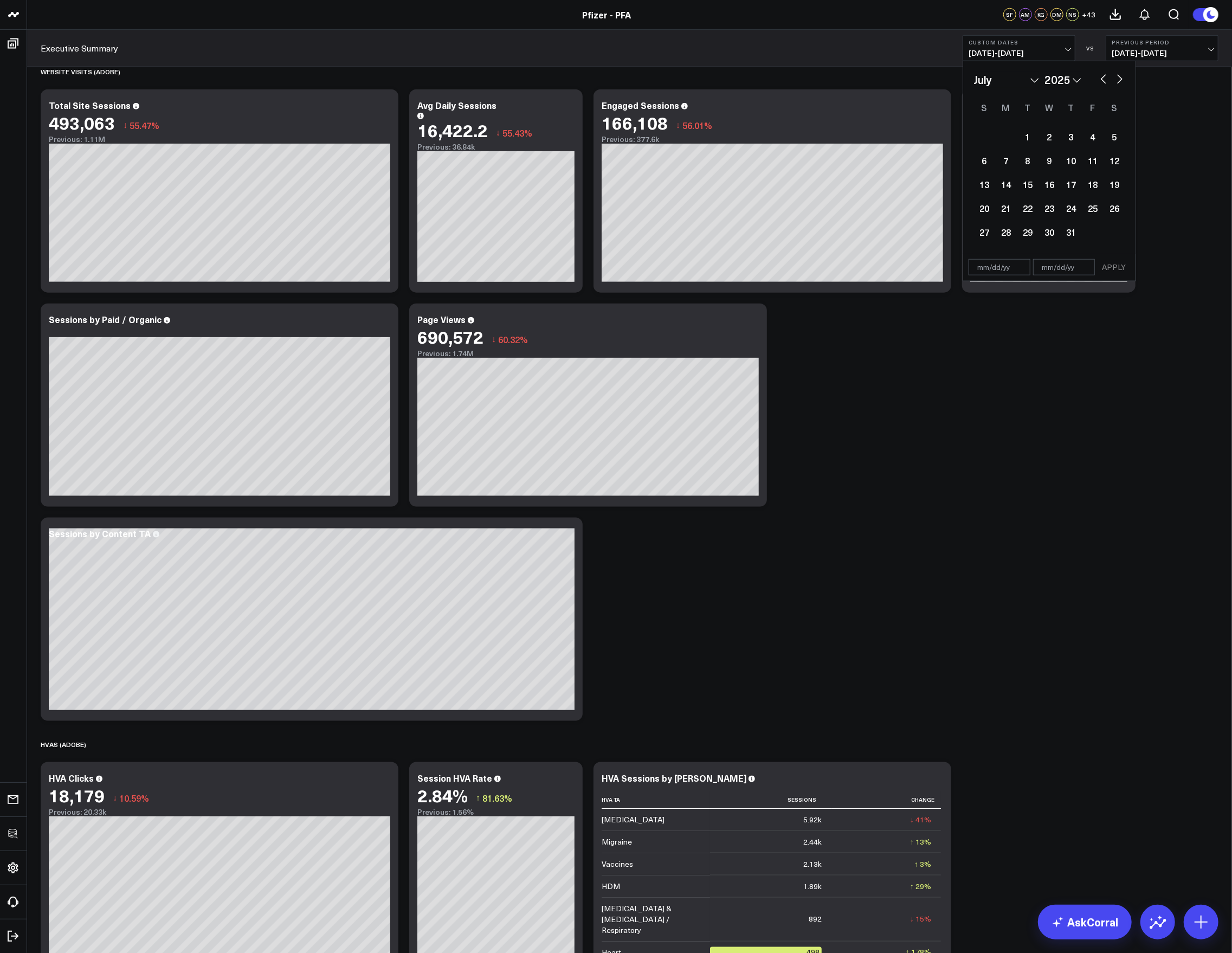
select select "2025"
click at [924, 80] on button "button" at bounding box center [1120, 77] width 11 height 13
select select "6"
select select "2025"
click at [924, 141] on div "1" at bounding box center [1028, 137] width 21 height 21
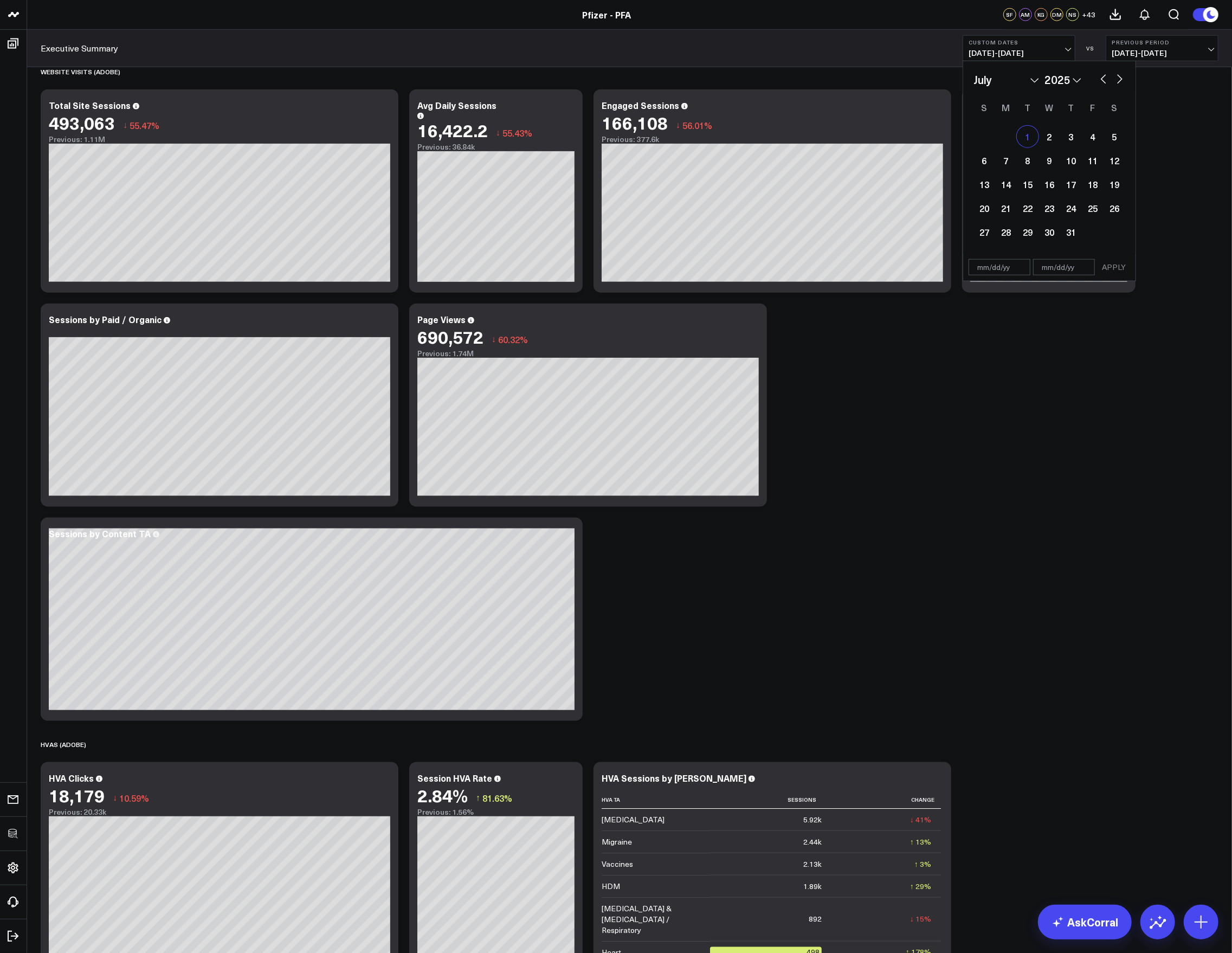
type input "07/01/25"
select select "6"
select select "2025"
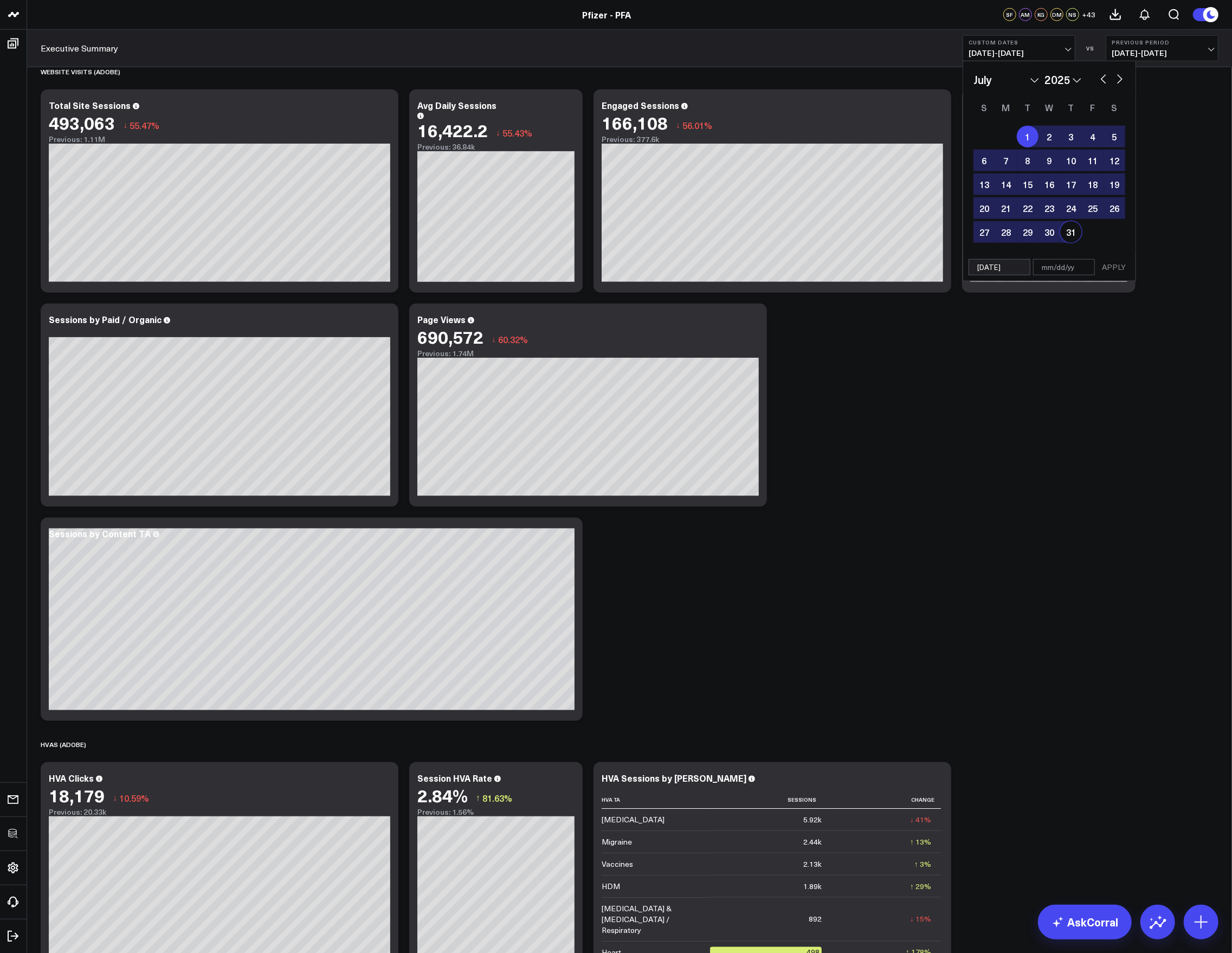
click at [924, 232] on div "31" at bounding box center [1071, 232] width 21 height 21
type input "07/31/25"
select select "6"
select select "2025"
click at [924, 270] on button "APPLY" at bounding box center [1113, 267] width 32 height 17
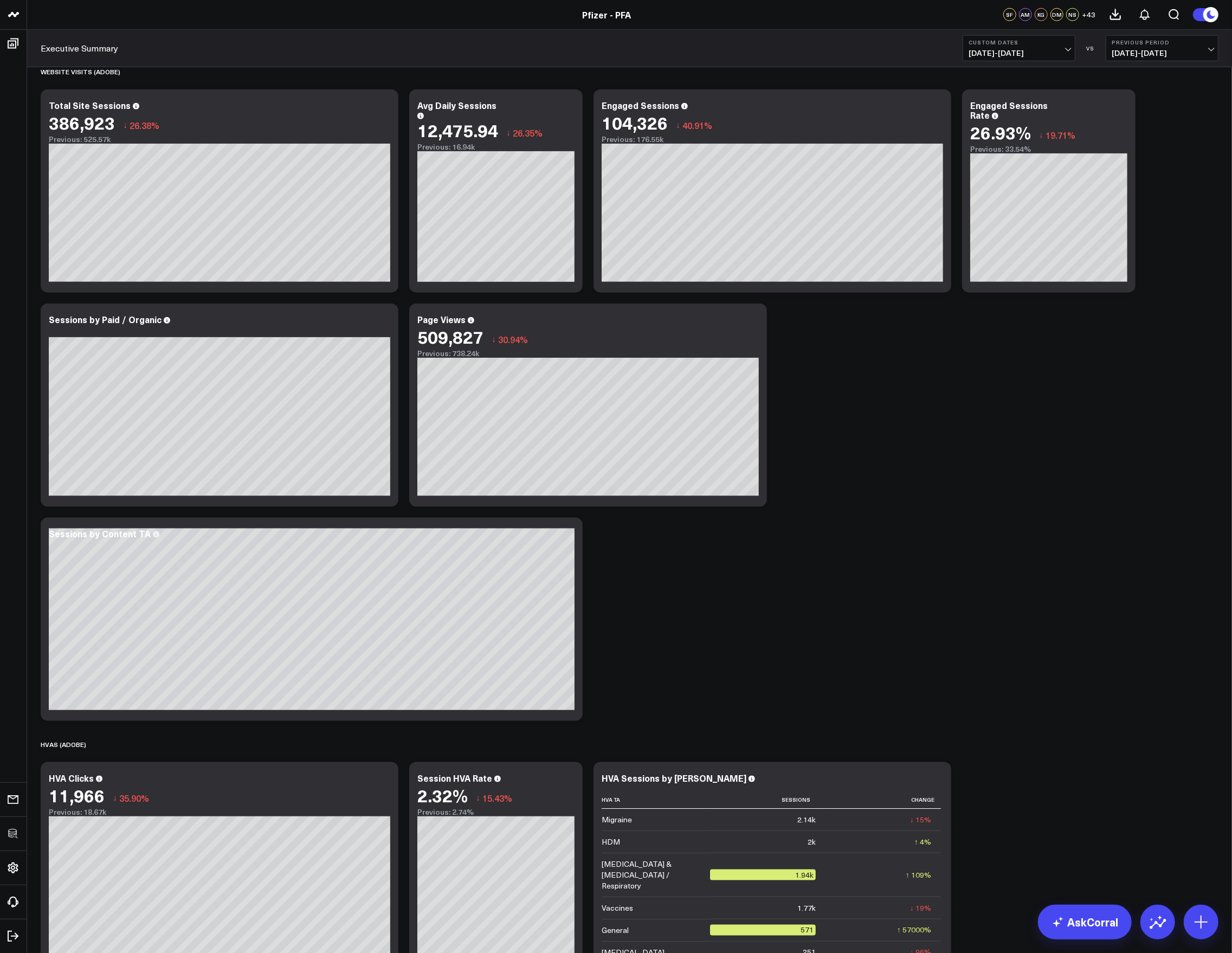
click at [924, 50] on span "07/01/25 - 07/31/25" at bounding box center [1018, 53] width 101 height 9
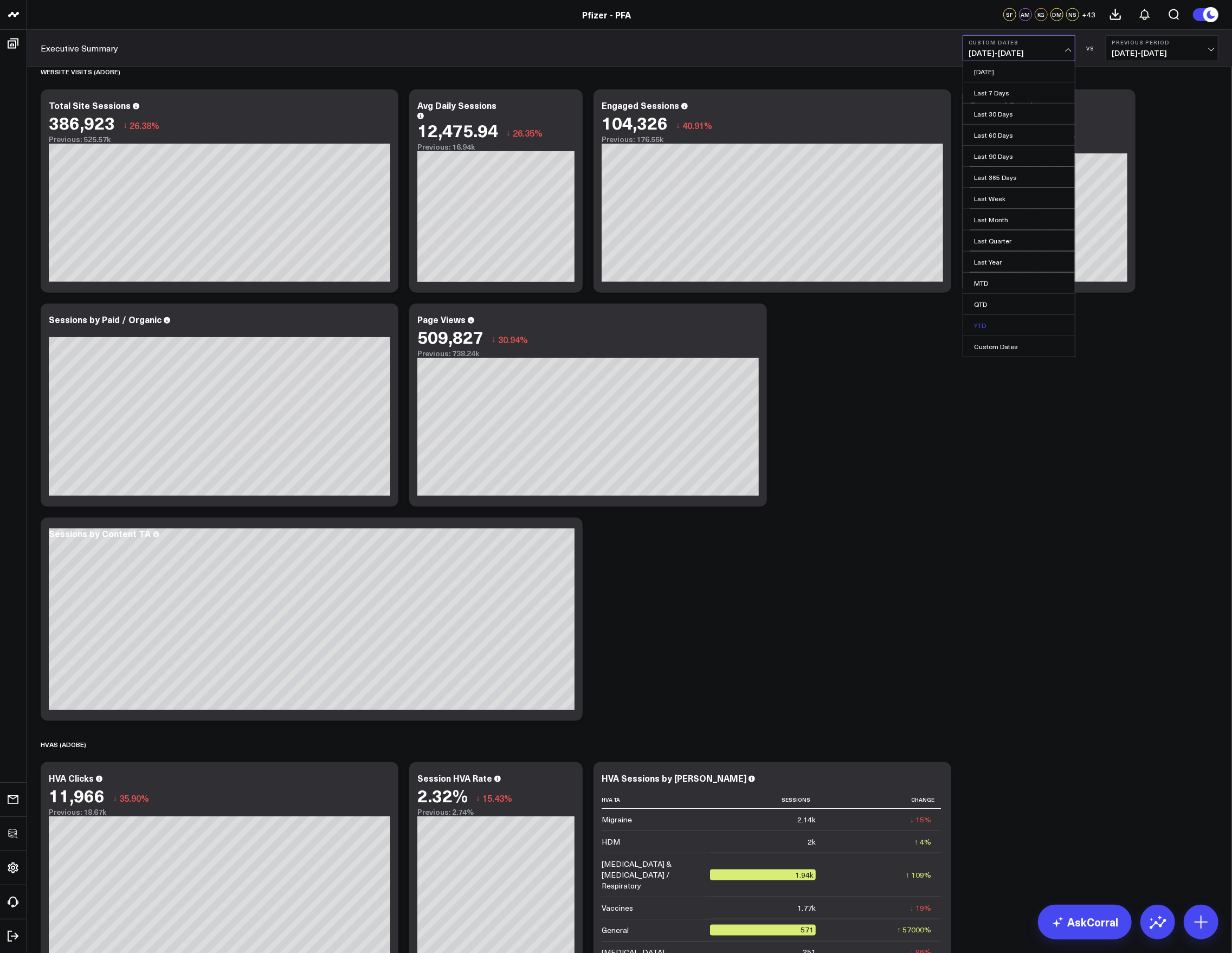
click at [924, 336] on link "YTD" at bounding box center [1019, 325] width 111 height 21
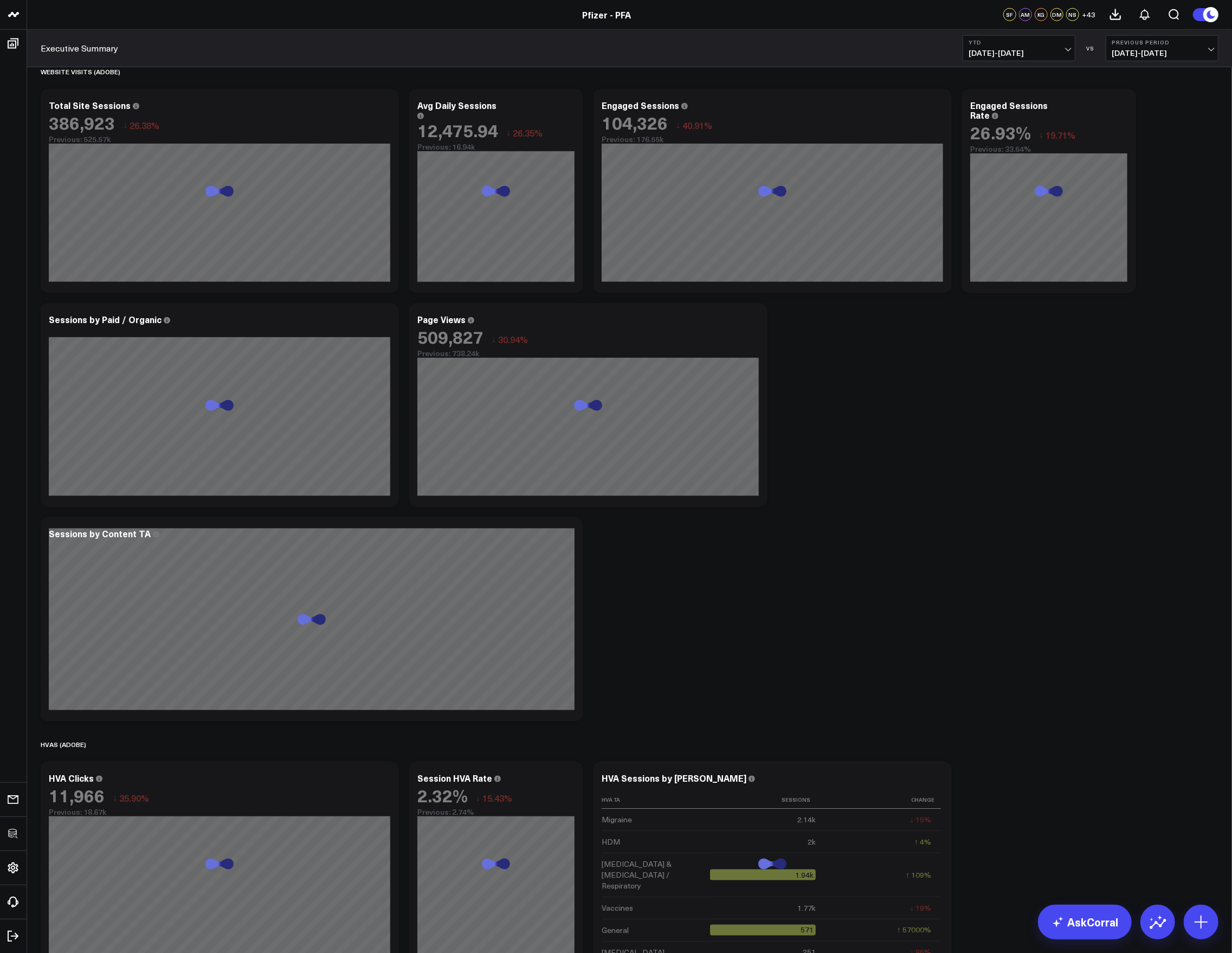
click at [924, 60] on button "YTD 01/01/25 - 08/17/25" at bounding box center [1019, 48] width 113 height 26
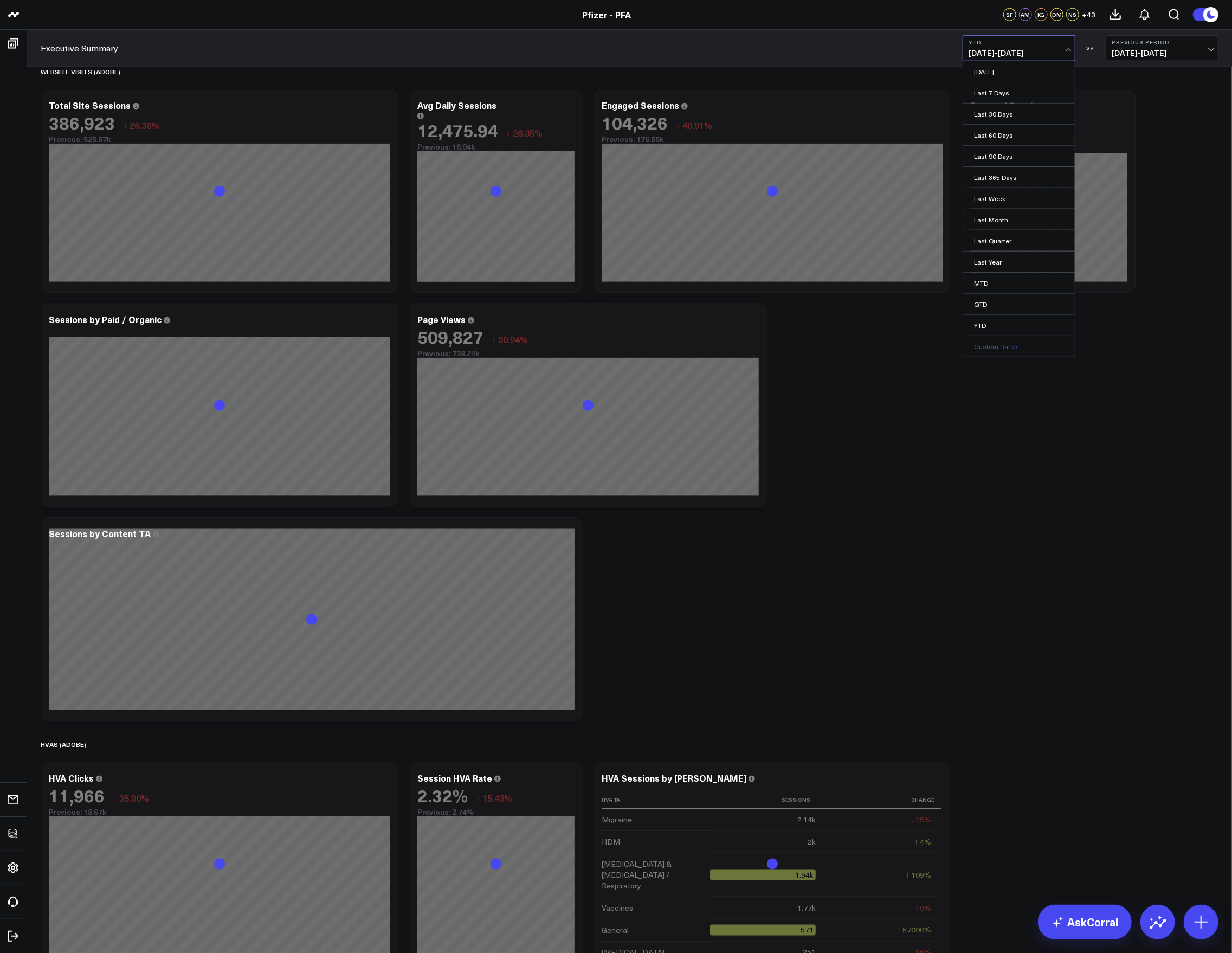
click at [924, 343] on link "Custom Dates" at bounding box center [1019, 346] width 111 height 21
select select "7"
select select "2025"
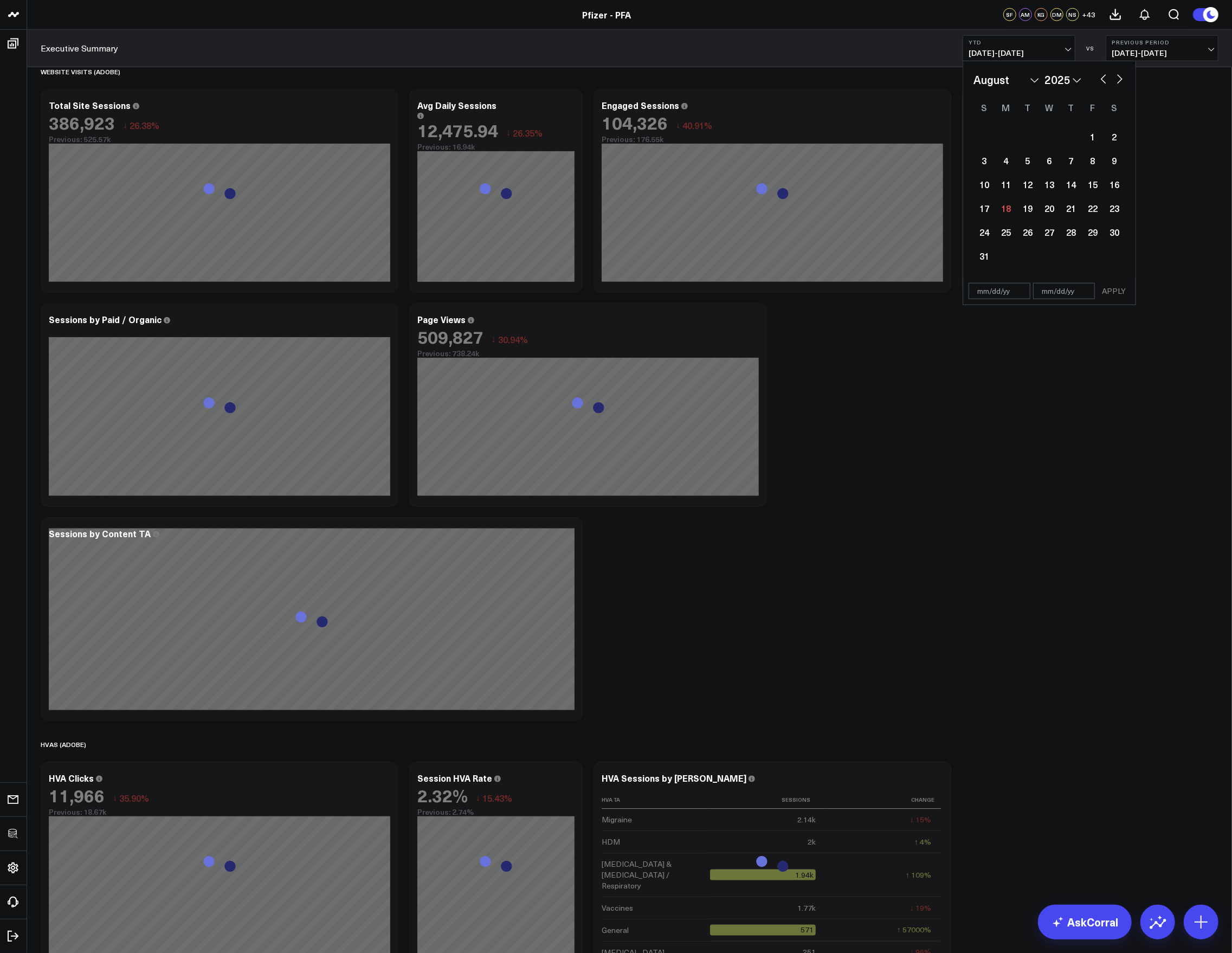
click at [924, 85] on button "button" at bounding box center [1103, 77] width 11 height 13
select select "6"
select select "2025"
click at [924, 85] on div "January February March April May June July August September October November De…" at bounding box center [1048, 79] width 151 height 17
click at [924, 89] on div "January February March April May June July August September October November De…" at bounding box center [1048, 157] width 151 height 173
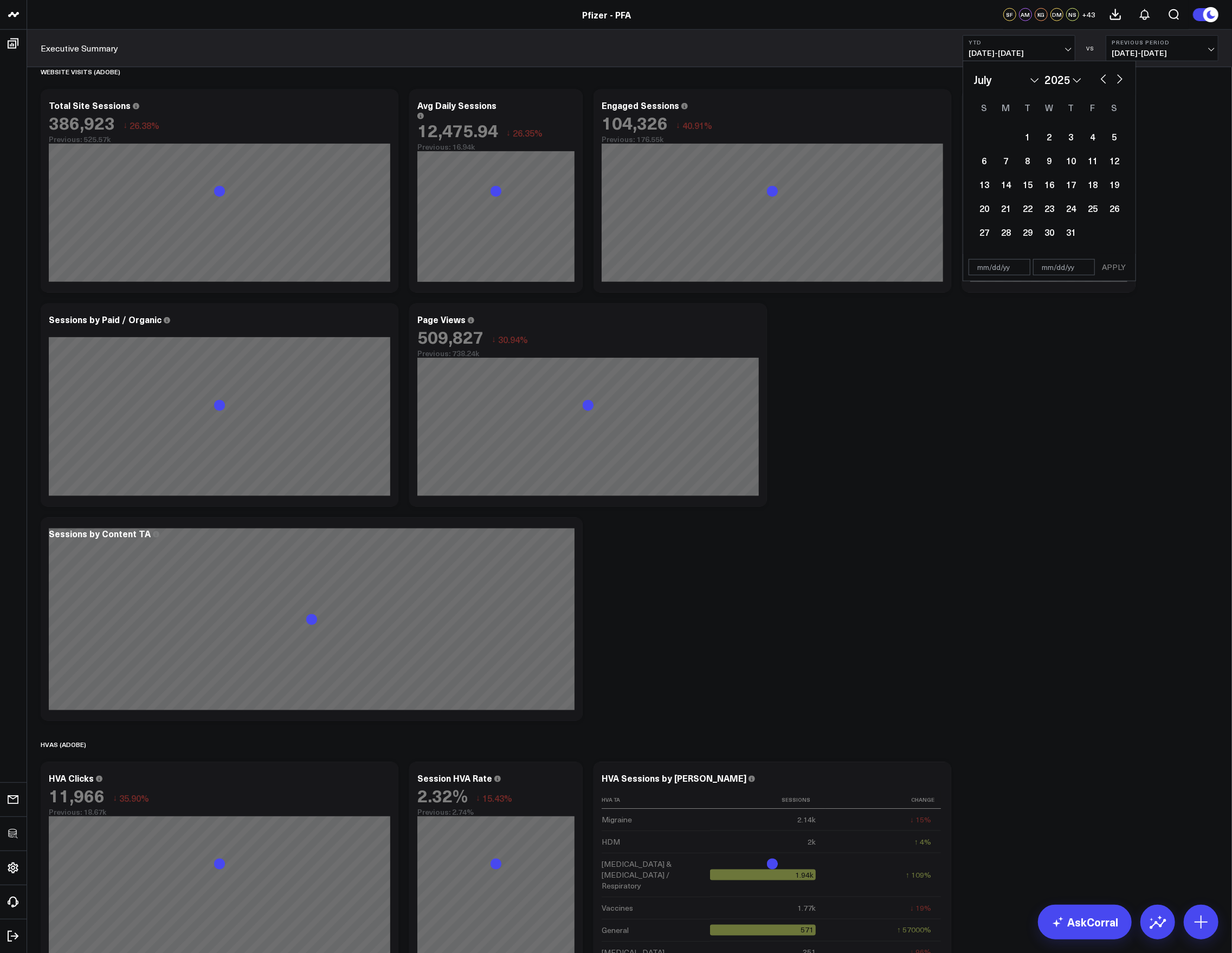
click at [924, 82] on button "button" at bounding box center [1103, 77] width 11 height 13
select select "5"
select select "2025"
click at [924, 141] on div "1" at bounding box center [984, 137] width 21 height 21
type input "06/01/25"
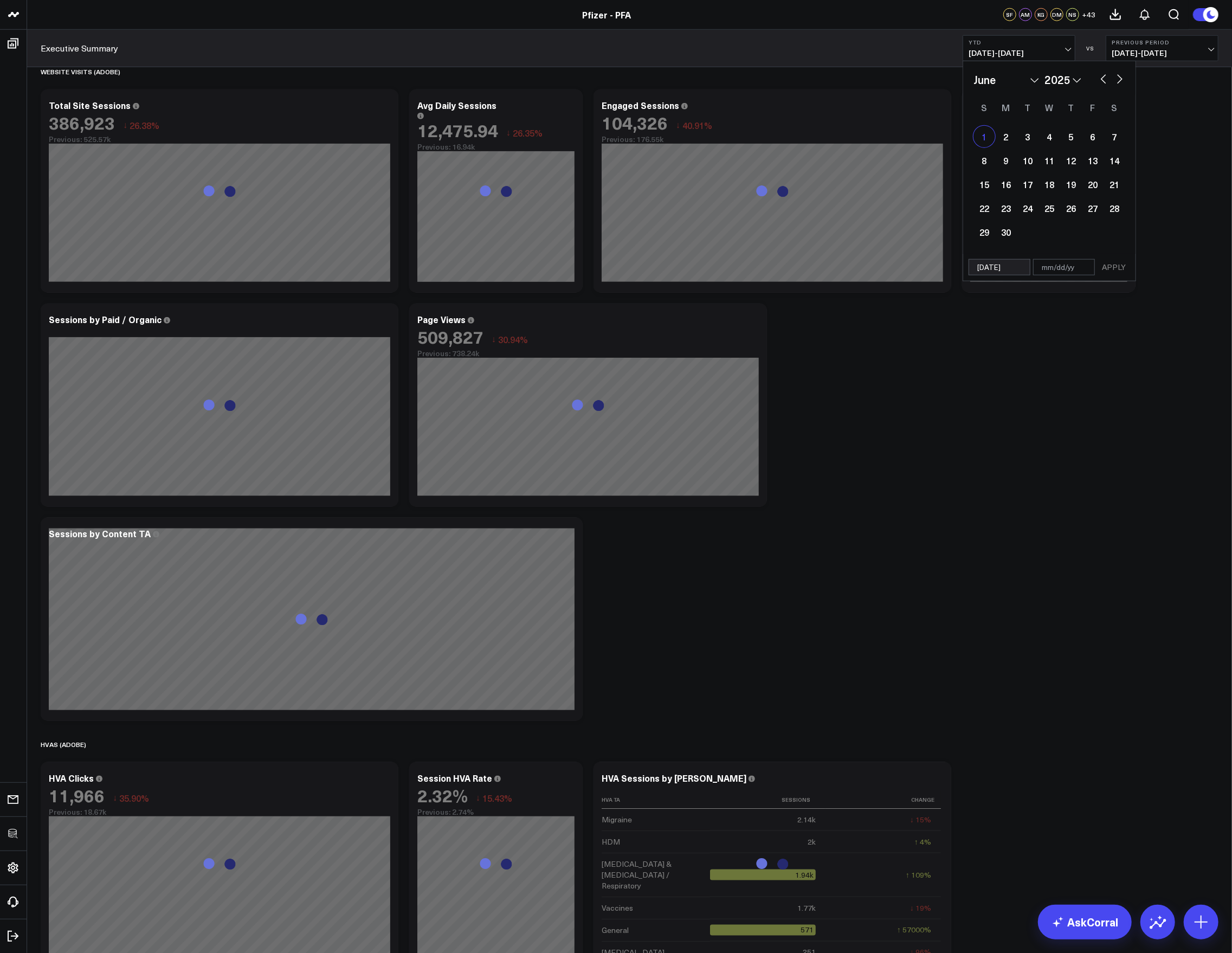
select select "5"
select select "2025"
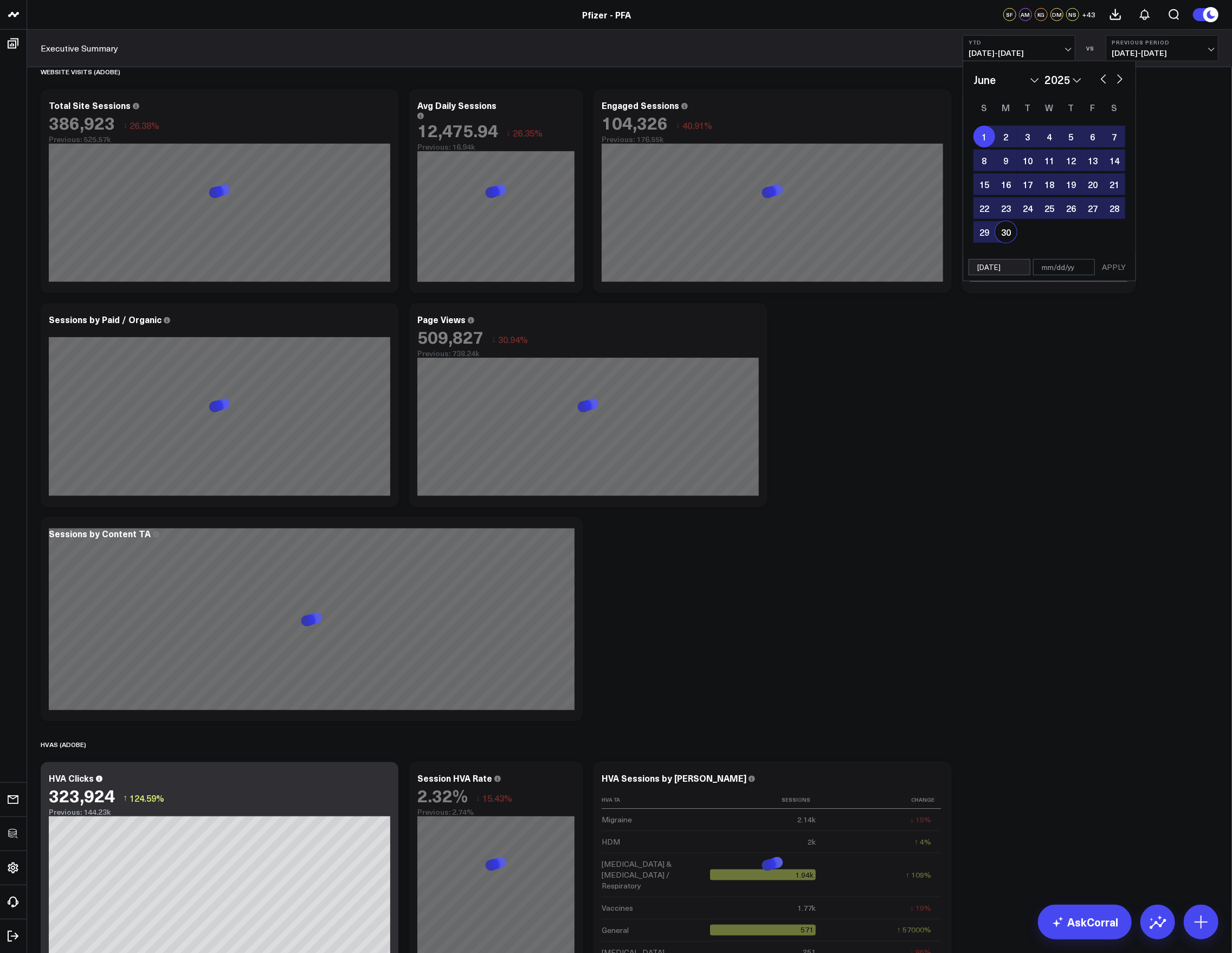
click at [924, 225] on div "30" at bounding box center [1006, 232] width 21 height 21
type input "06/30/25"
select select "5"
select select "2025"
click at [924, 266] on button "APPLY" at bounding box center [1113, 267] width 32 height 17
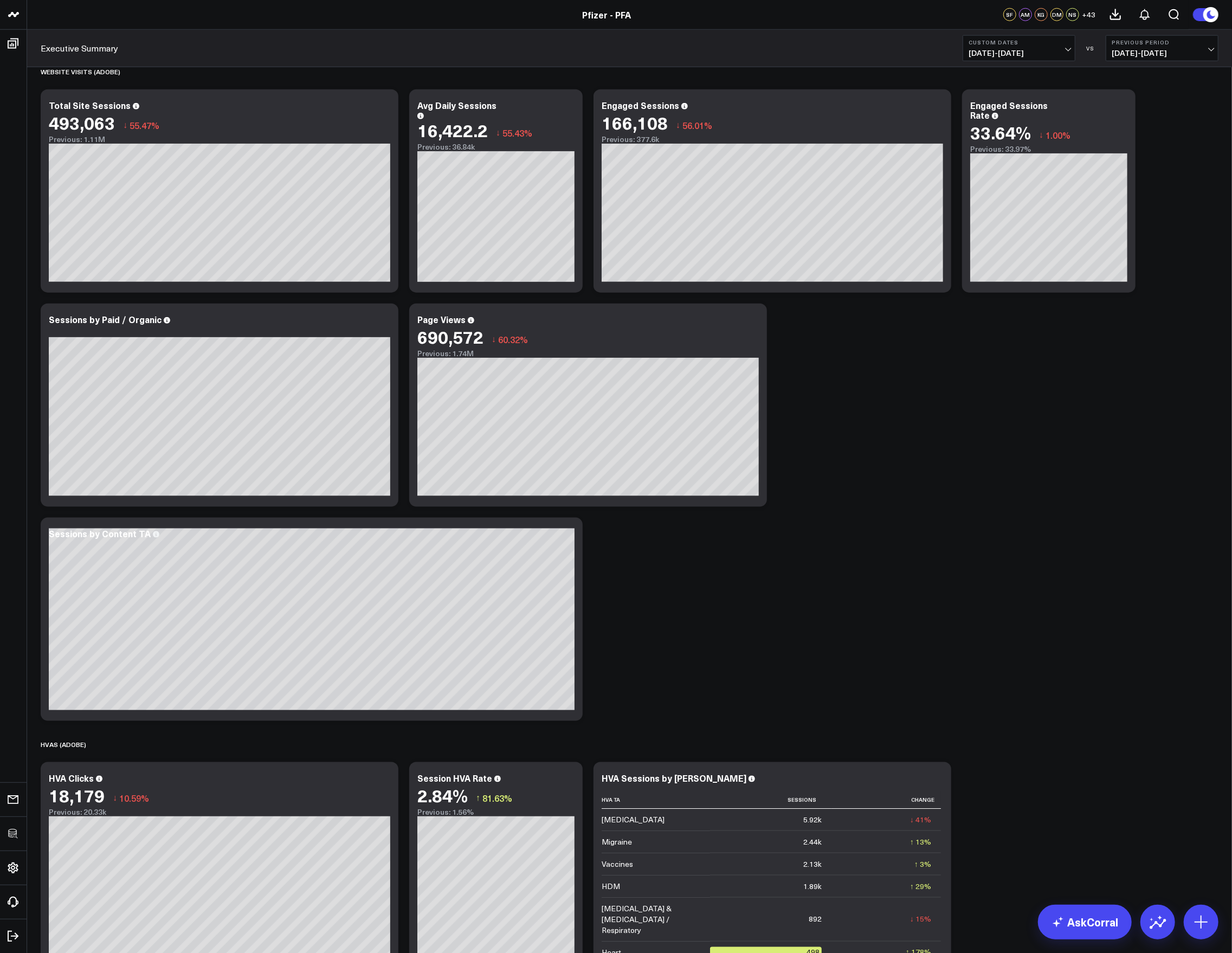
click at [924, 54] on span "06/01/25 - 06/30/25" at bounding box center [1018, 53] width 101 height 9
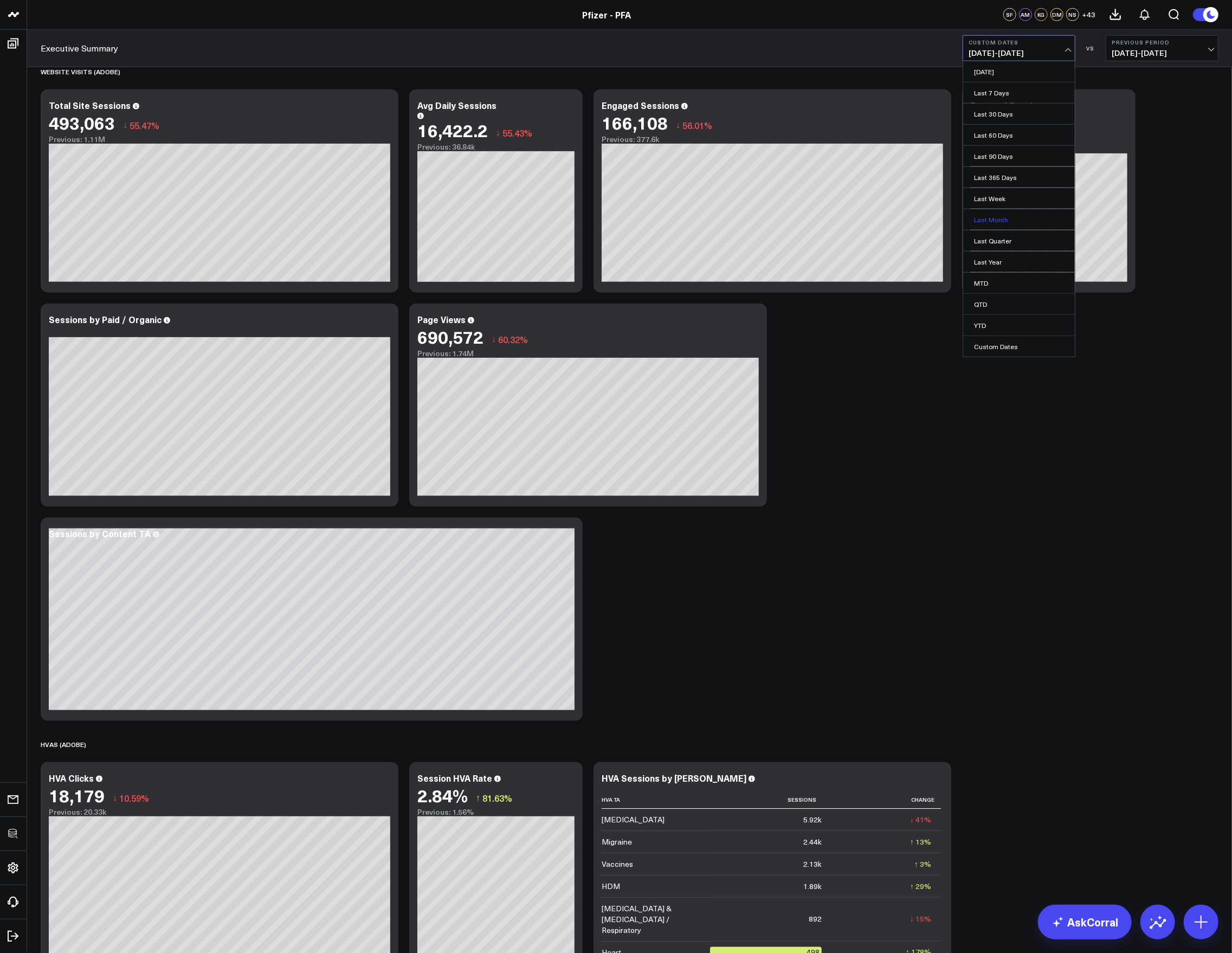
click at [924, 225] on link "Last Month" at bounding box center [1019, 219] width 111 height 21
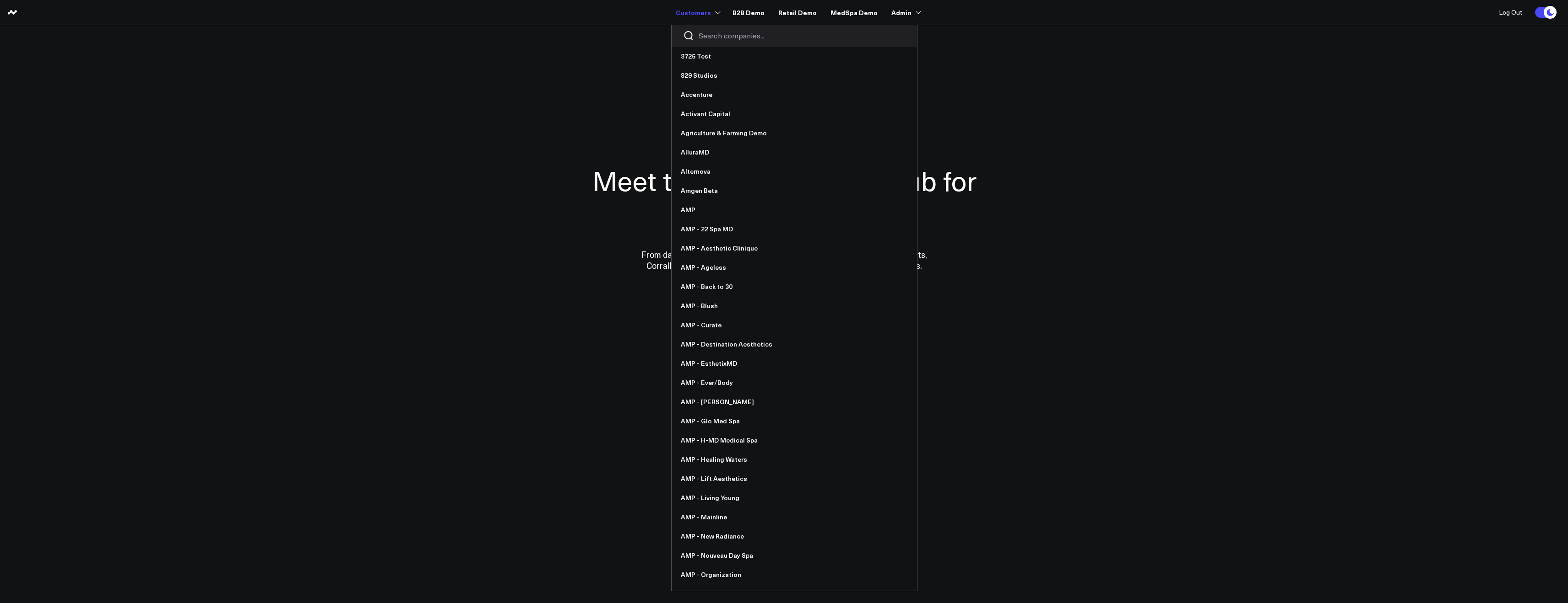
click at [712, 30] on div at bounding box center [795, 35] width 246 height 22
click at [715, 35] on input "Search companies input" at bounding box center [801, 35] width 207 height 10
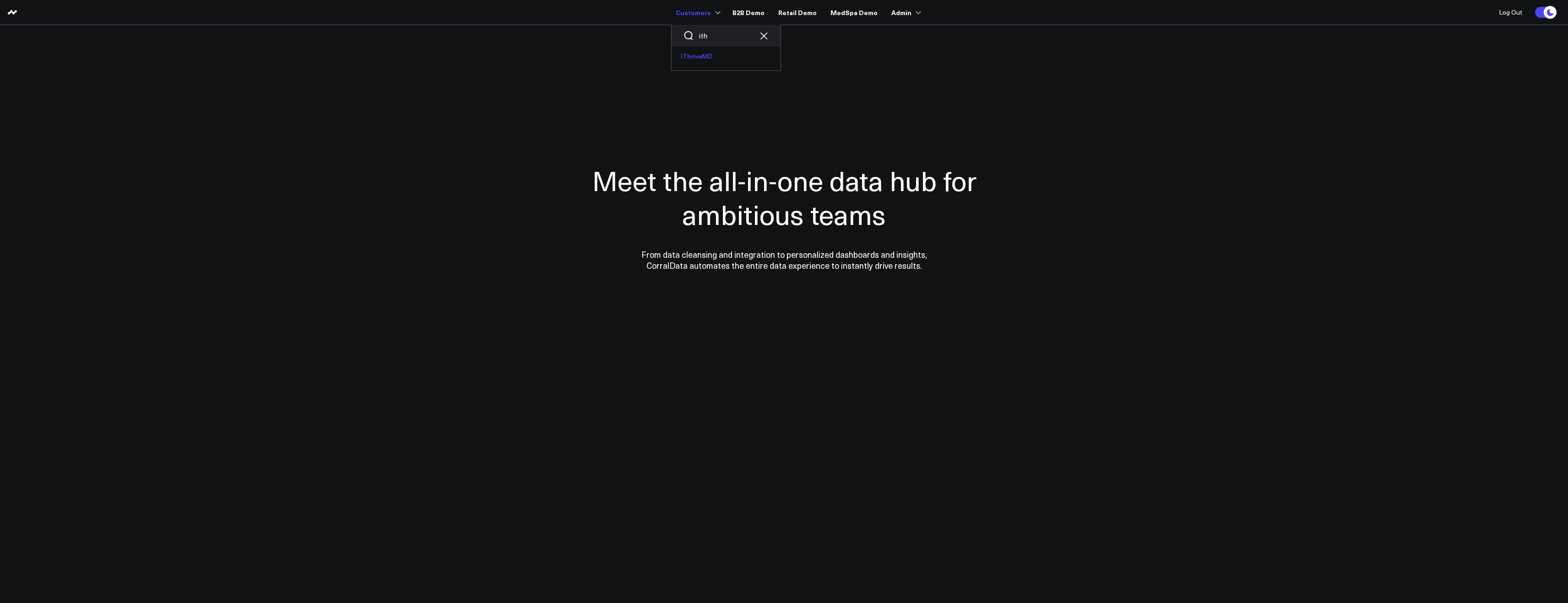
type input "ith"
click at [717, 54] on link "iThriveMD" at bounding box center [726, 56] width 109 height 19
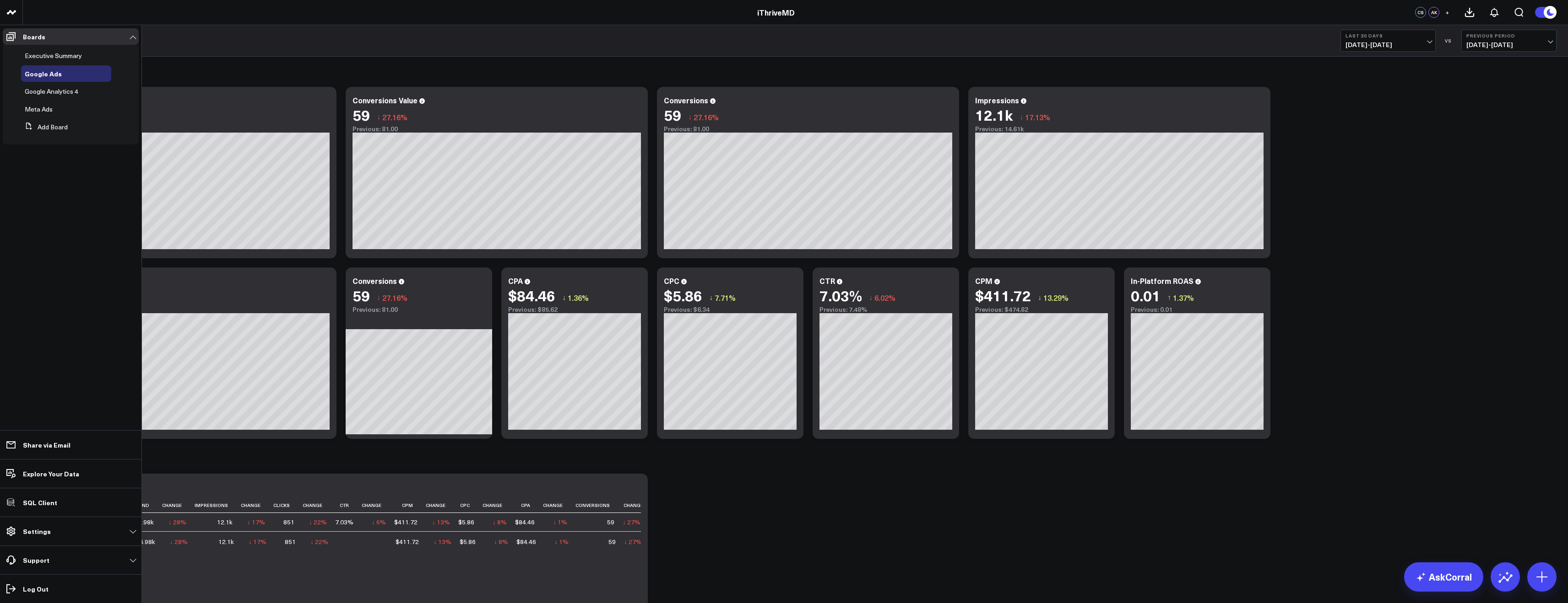
click at [46, 530] on p "Settings" at bounding box center [37, 531] width 28 height 7
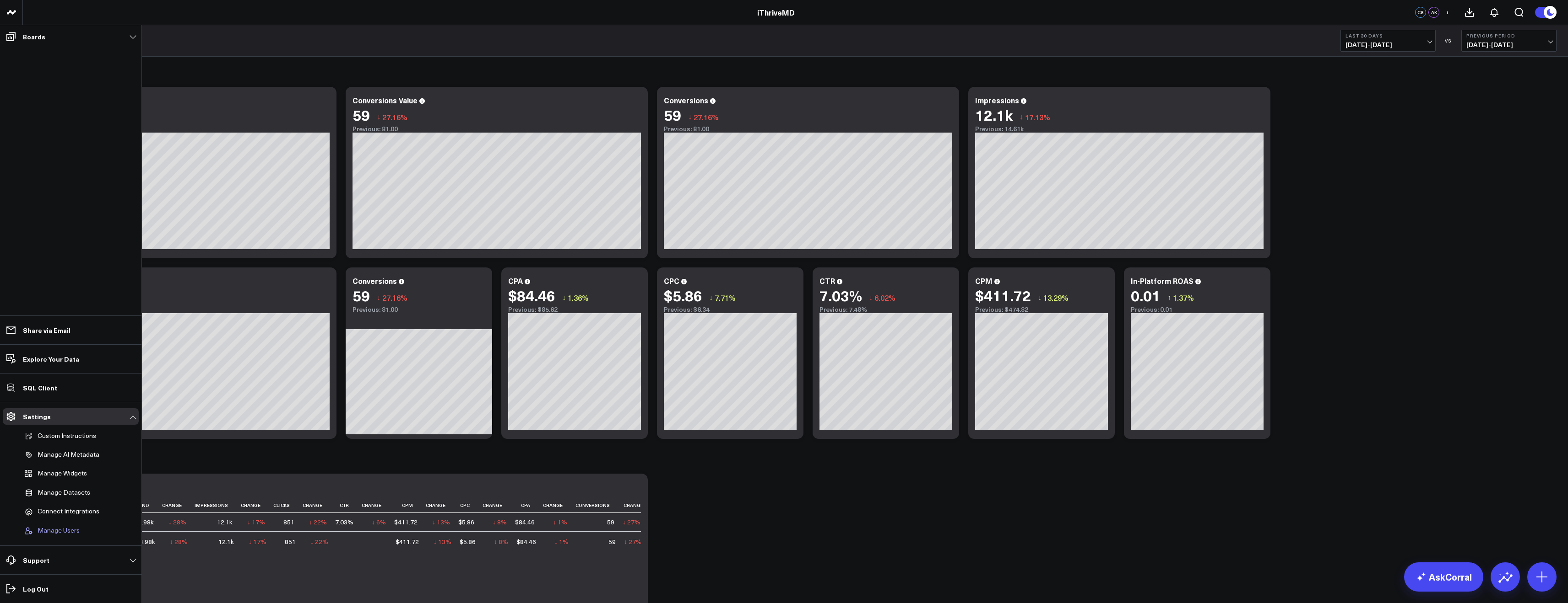
click at [50, 535] on span "Manage Users" at bounding box center [59, 531] width 42 height 8
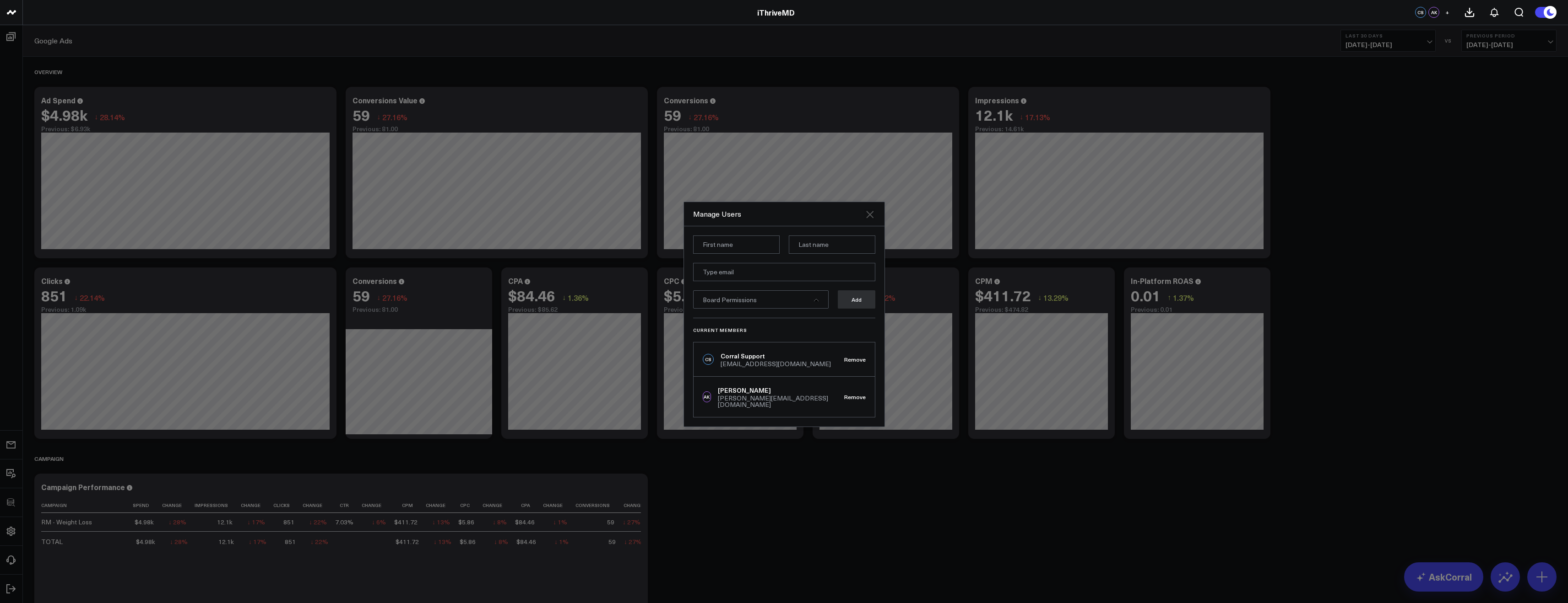
click at [872, 213] on icon at bounding box center [869, 214] width 11 height 11
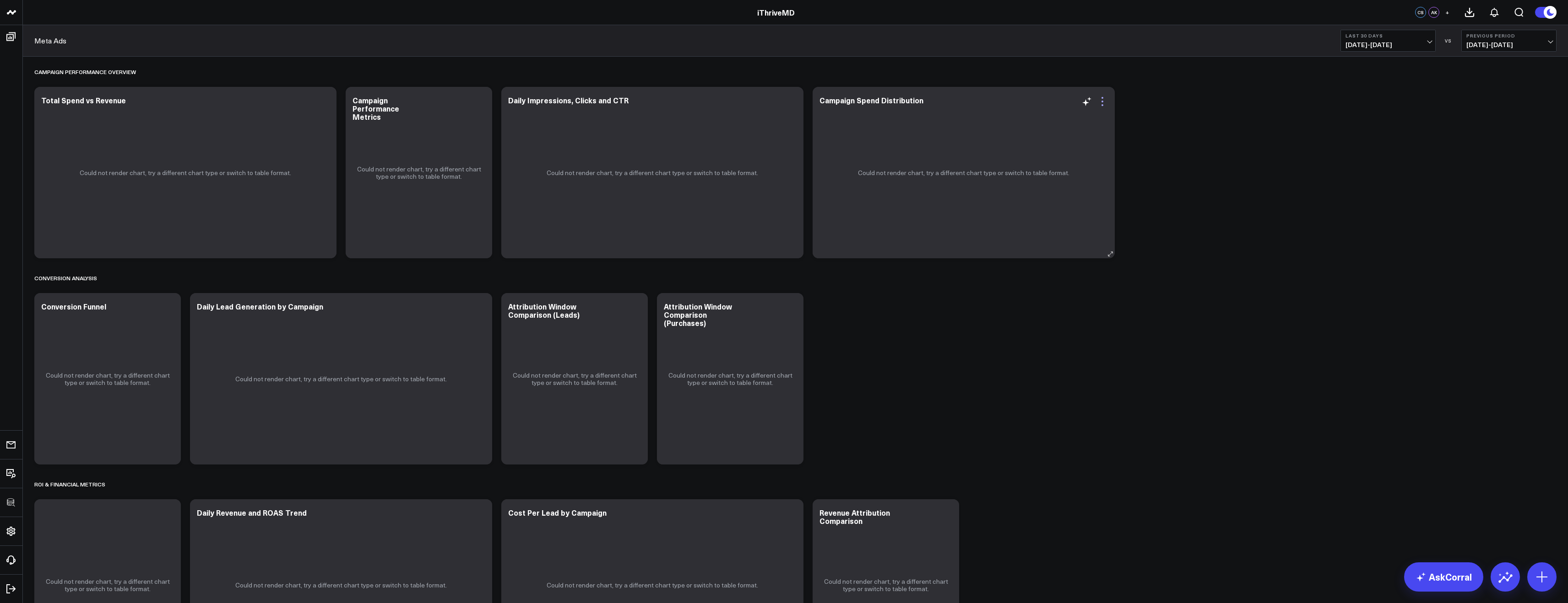
click at [1101, 96] on icon at bounding box center [1101, 101] width 11 height 11
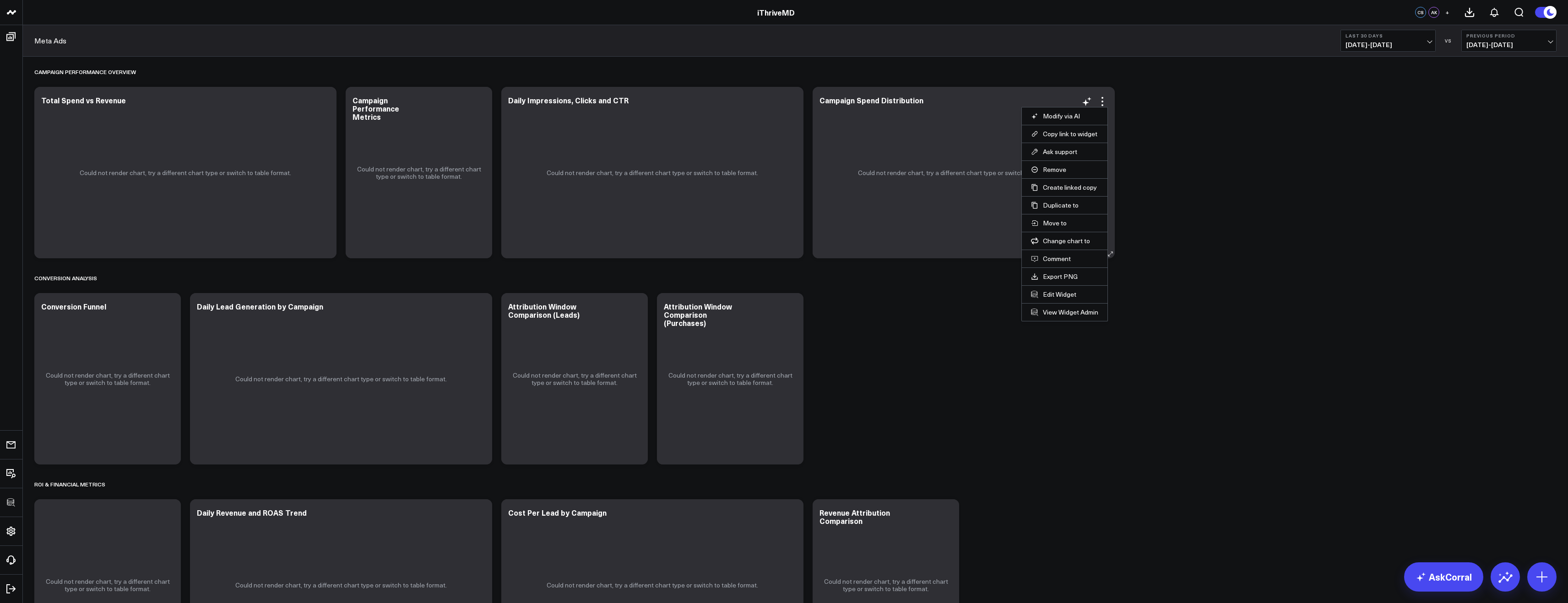
click at [1041, 307] on li "View Widget Admin" at bounding box center [1064, 312] width 86 height 18
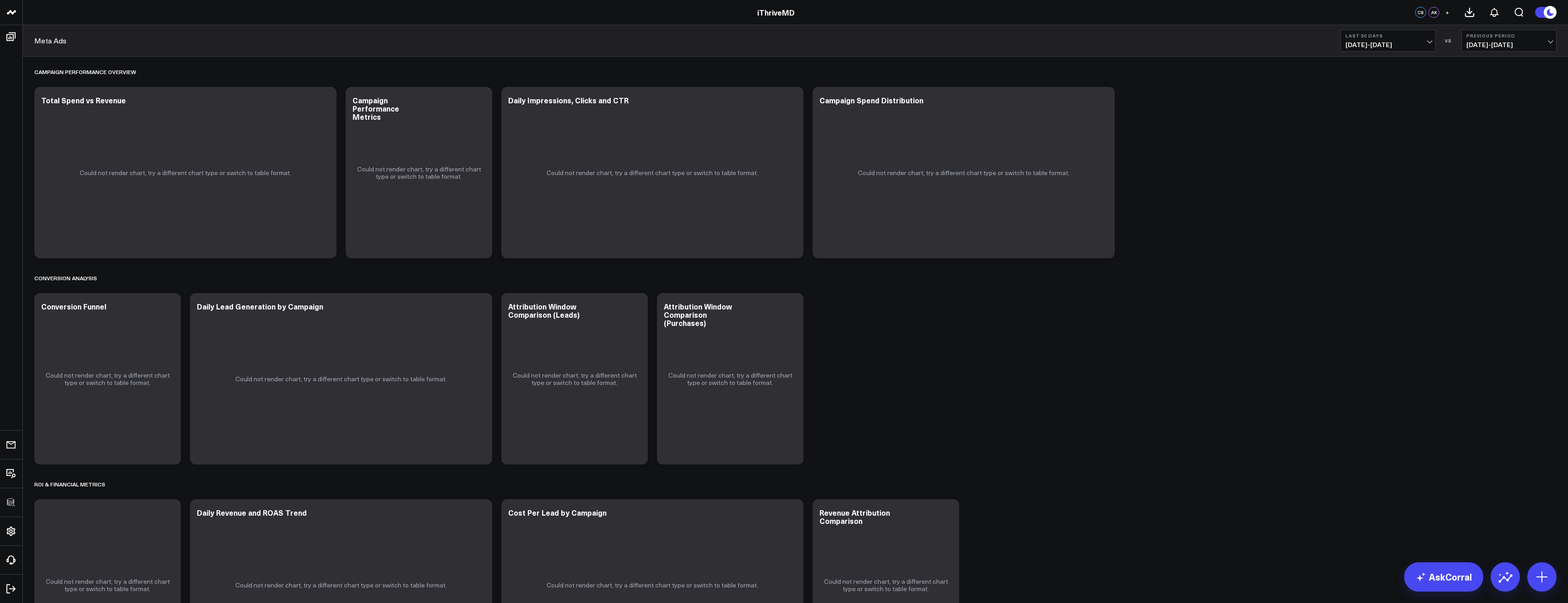
click at [1100, 92] on div "Could not render chart, try a different chart type or switch to table format." at bounding box center [964, 173] width 302 height 171
click at [1101, 97] on icon at bounding box center [1101, 101] width 11 height 11
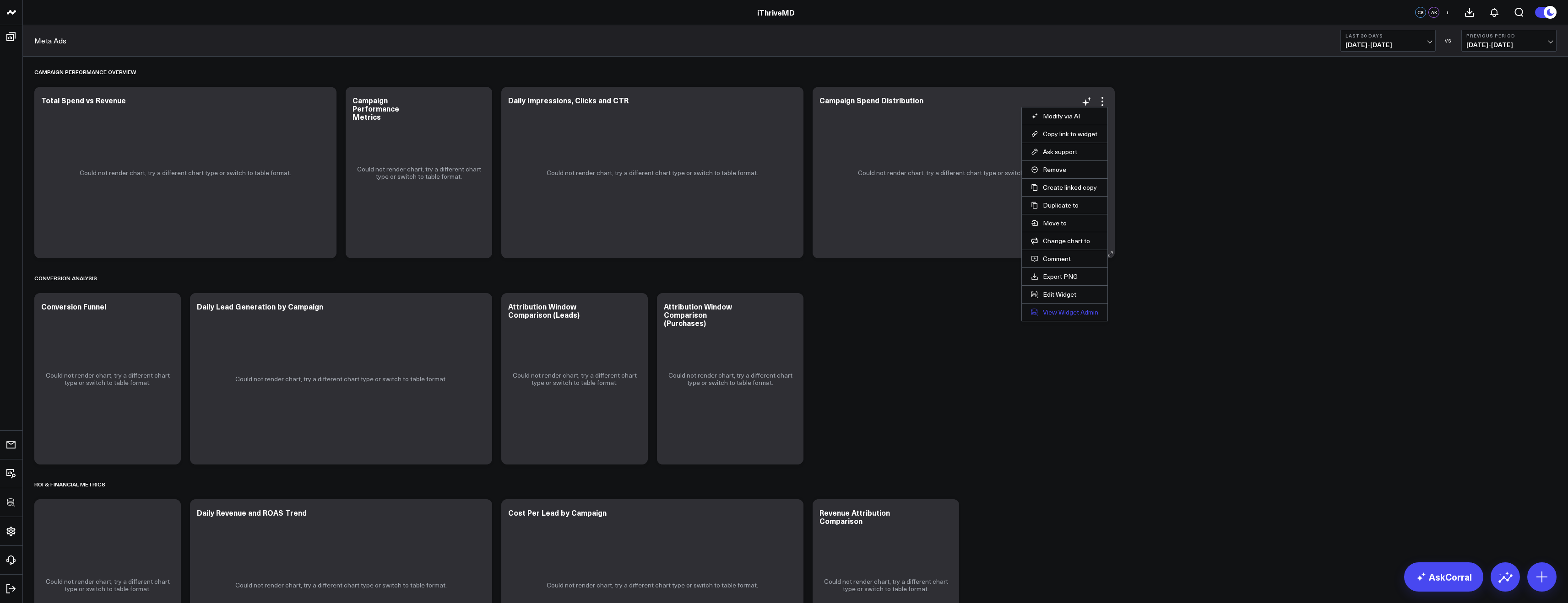
click at [1041, 315] on link "View Widget Admin" at bounding box center [1065, 312] width 68 height 8
